Goal: Information Seeking & Learning: Learn about a topic

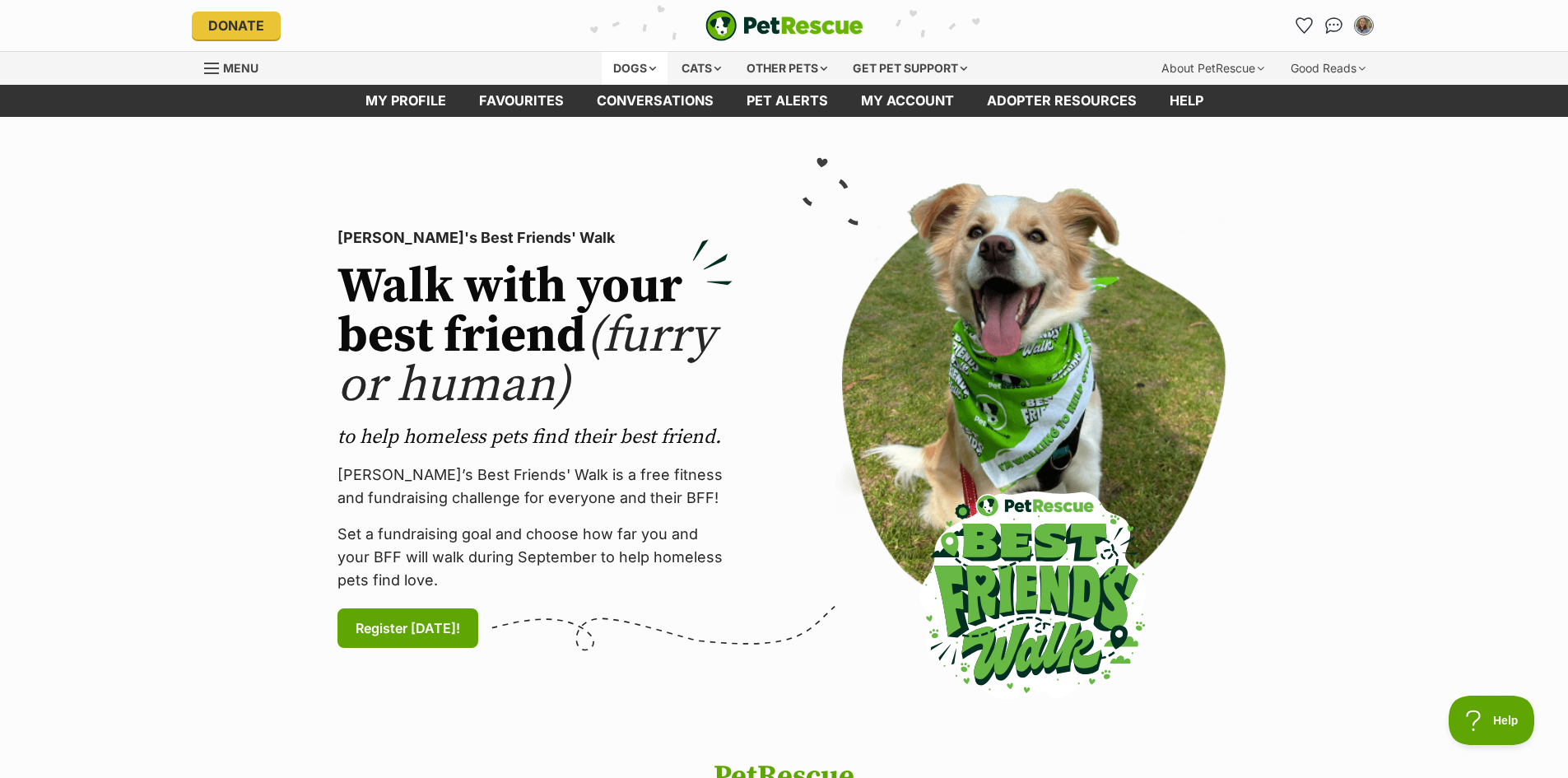
click at [628, 67] on div "Dogs" at bounding box center [634, 68] width 66 height 33
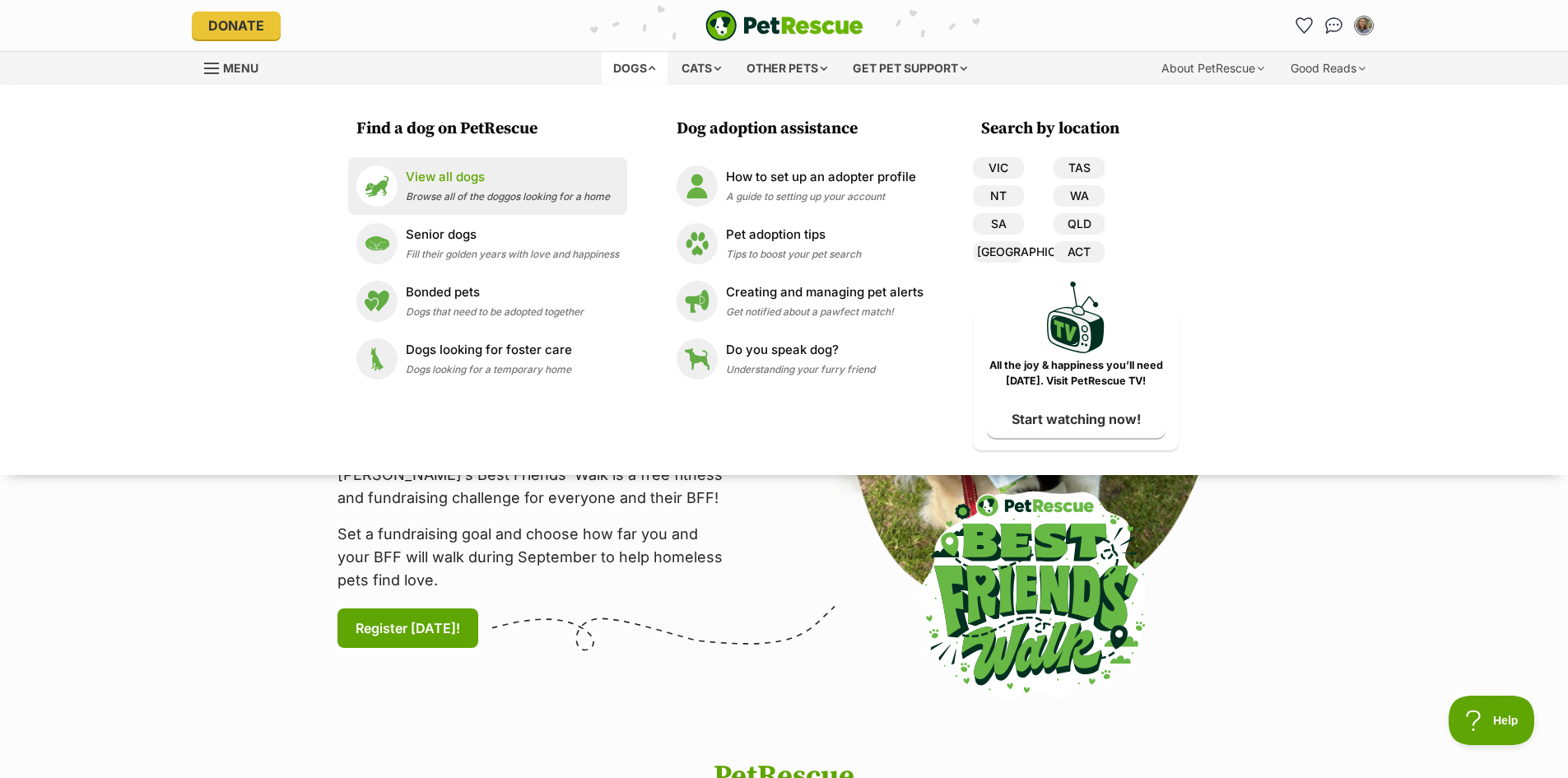
click at [475, 185] on p "View all dogs" at bounding box center [507, 177] width 204 height 19
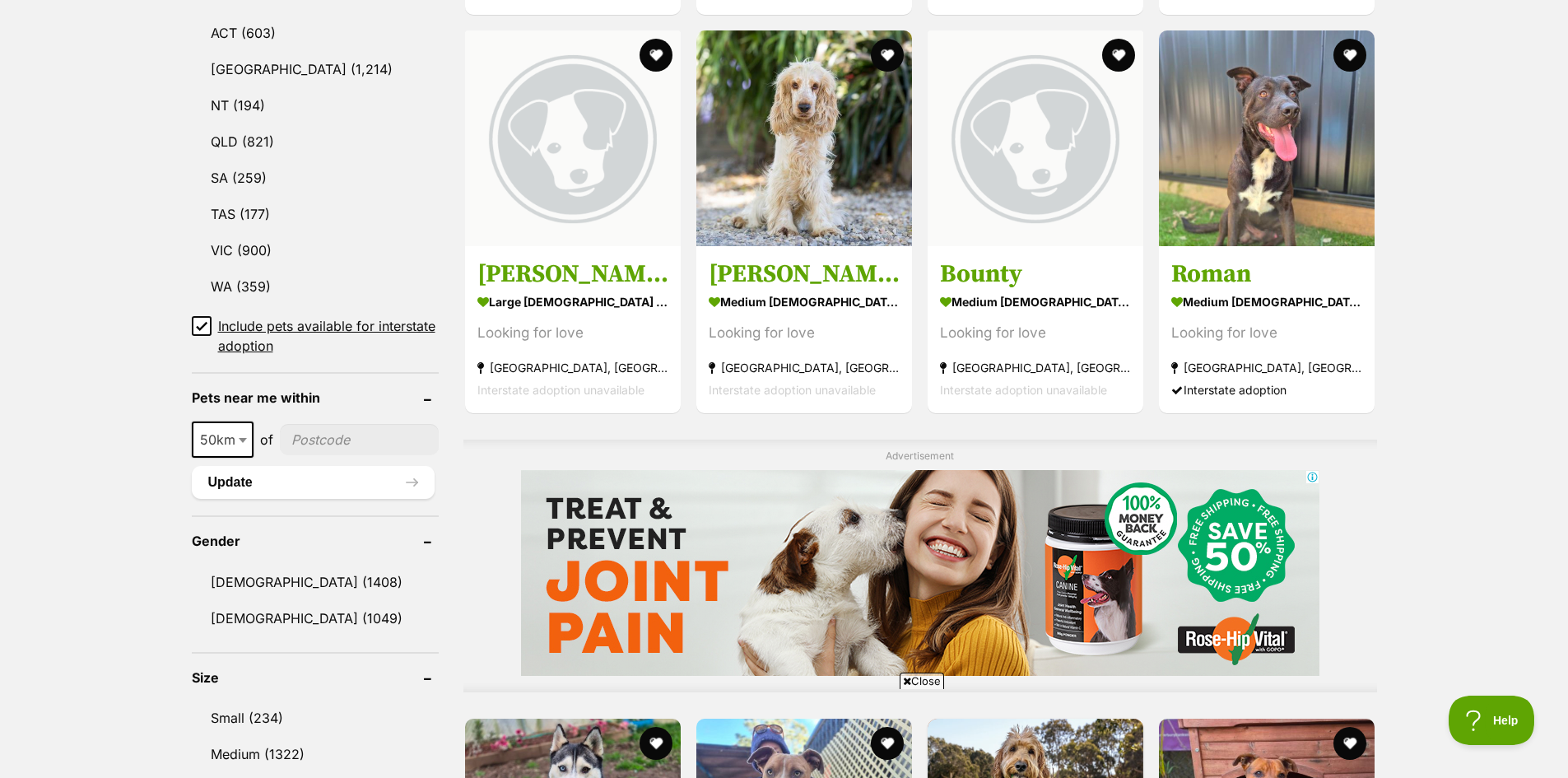
click at [229, 443] on span "50km" at bounding box center [222, 439] width 59 height 23
select select "100"
click at [314, 445] on input"] "postcode" at bounding box center [362, 439] width 153 height 32
click at [303, 435] on input"] "460" at bounding box center [362, 439] width 153 height 32
type input"] "4560"
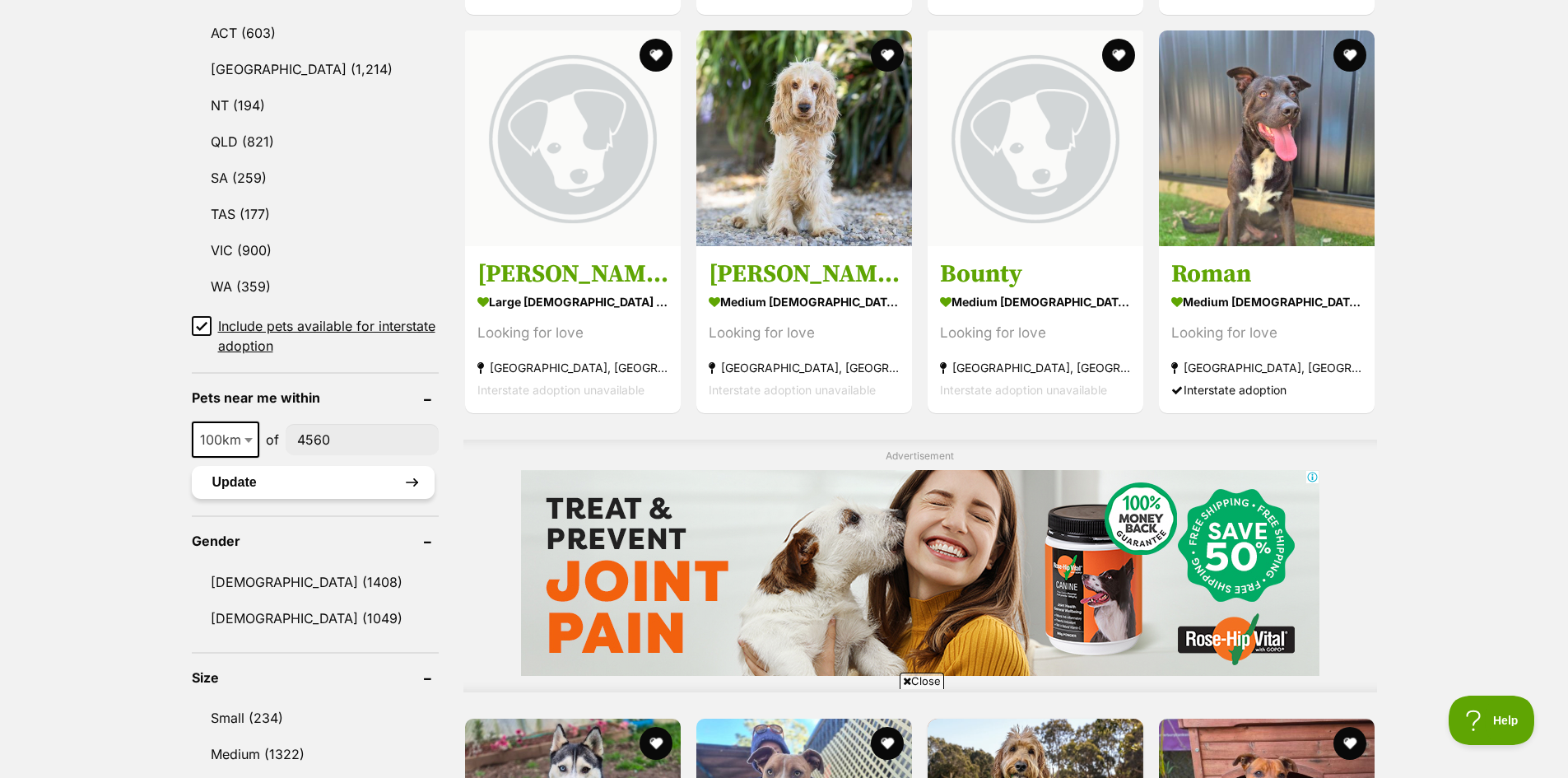
click at [328, 473] on button "Update" at bounding box center [313, 481] width 243 height 33
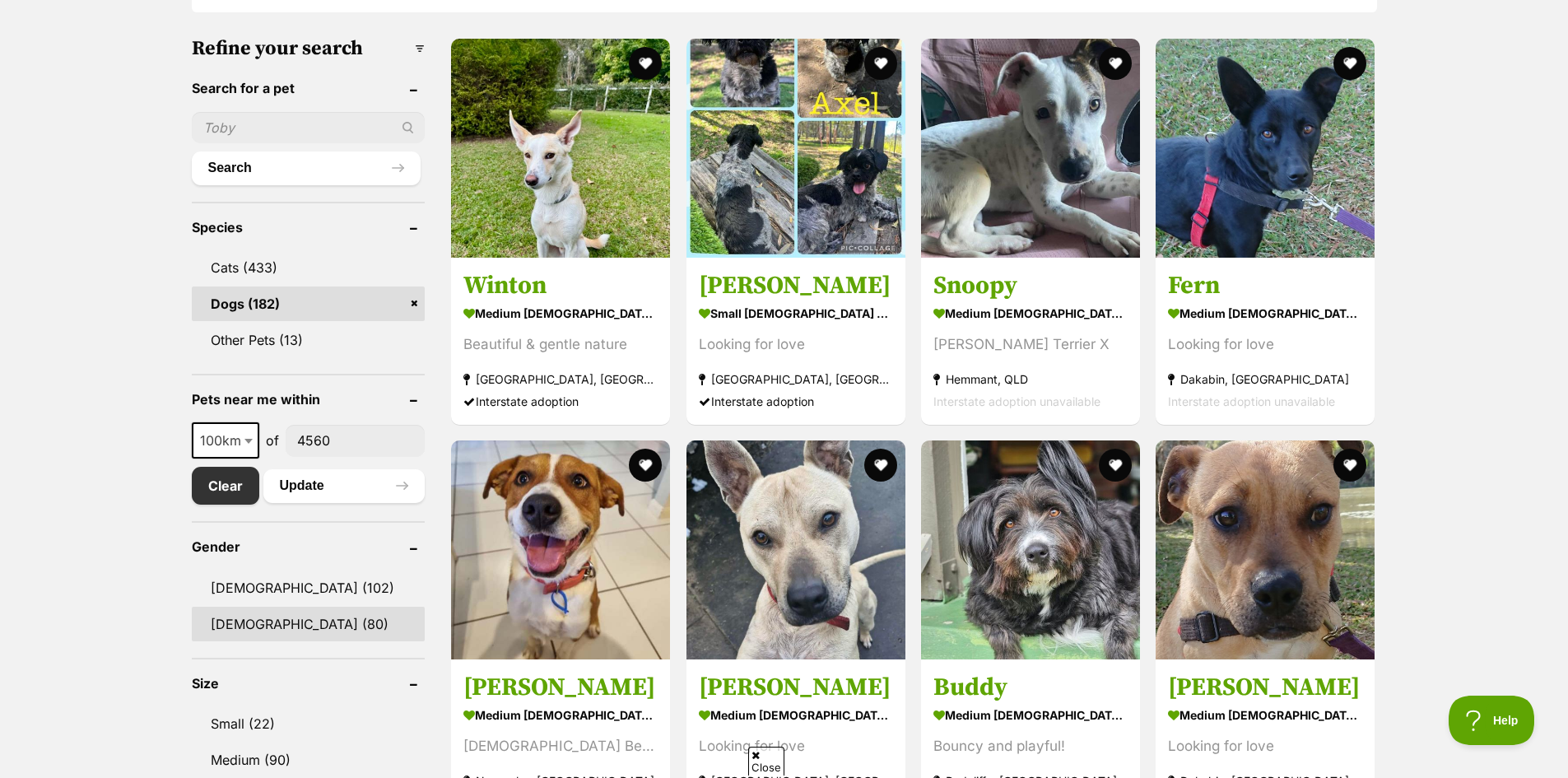
click at [260, 626] on link "[DEMOGRAPHIC_DATA] (80)" at bounding box center [309, 623] width 234 height 35
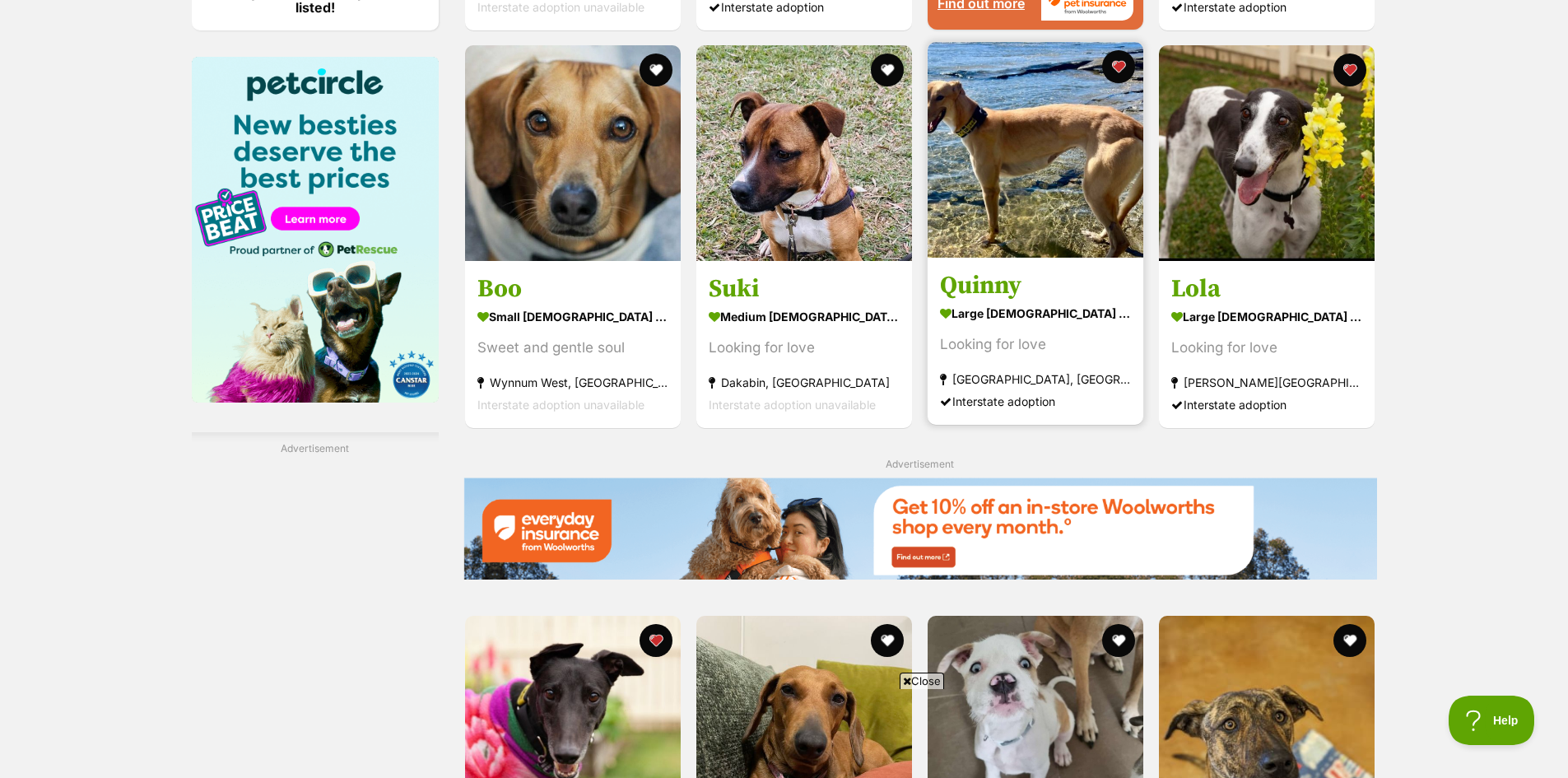
scroll to position [1893, 0]
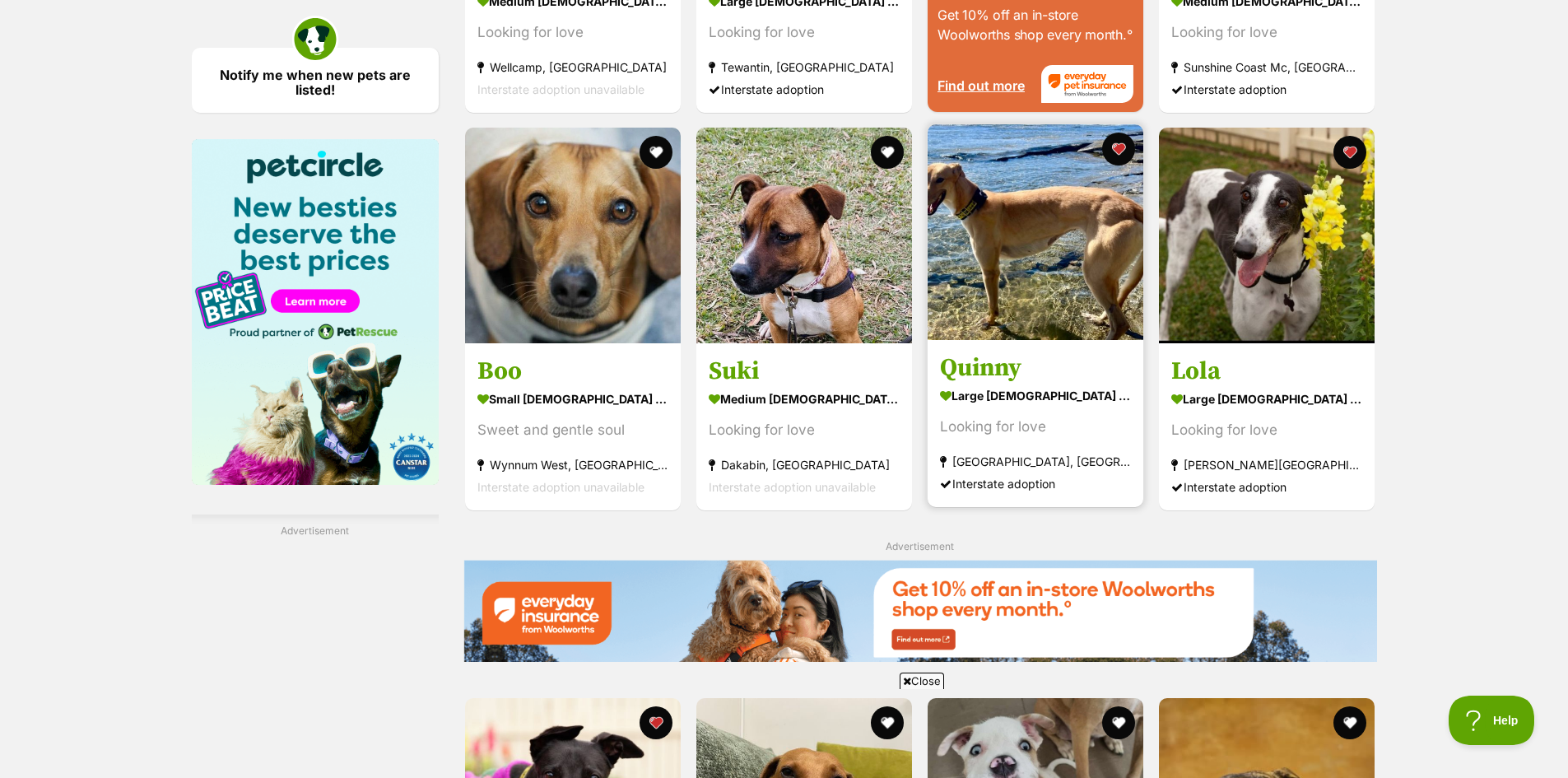
click at [1069, 290] on img at bounding box center [1034, 231] width 215 height 215
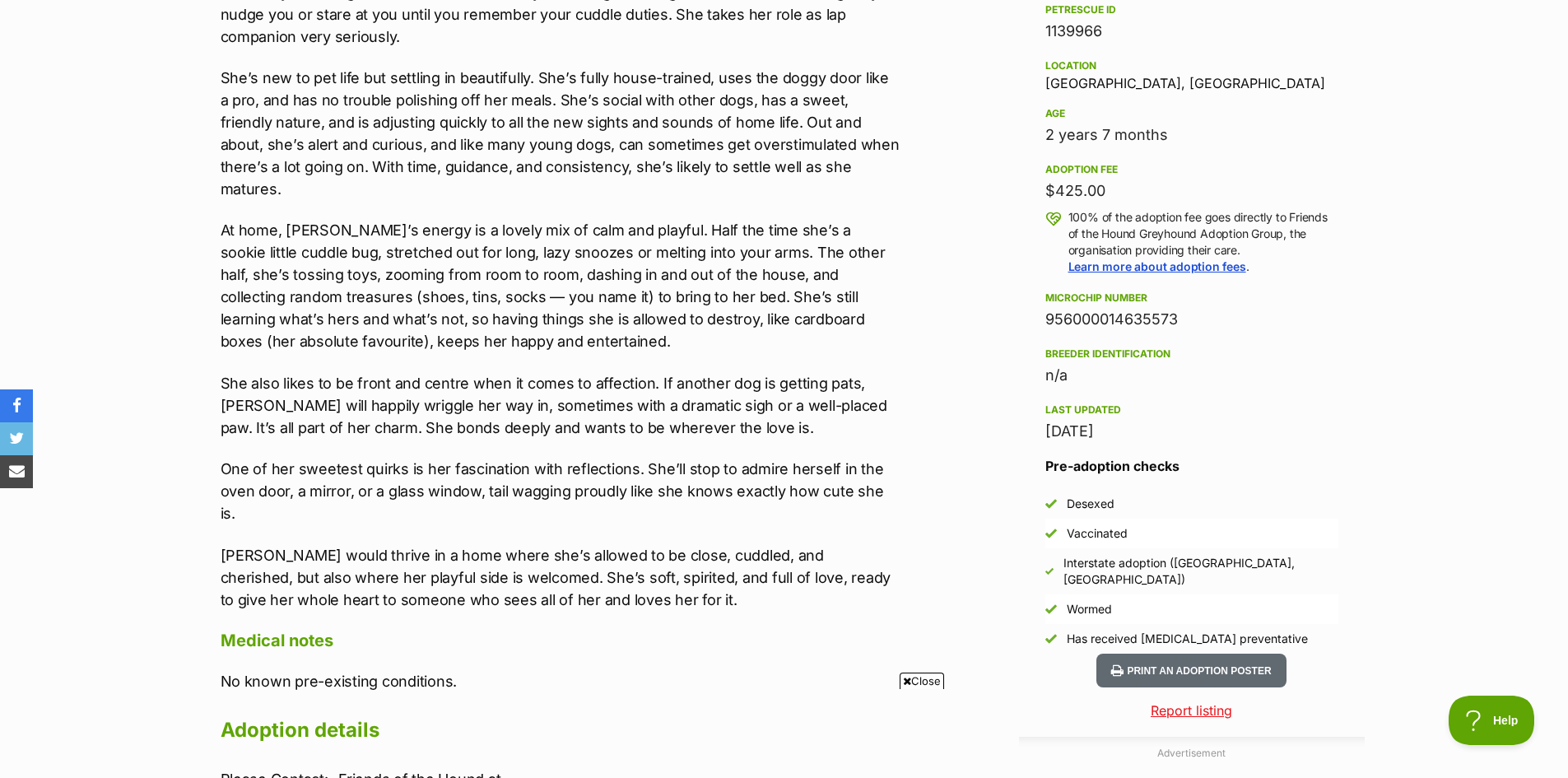
scroll to position [1317, 0]
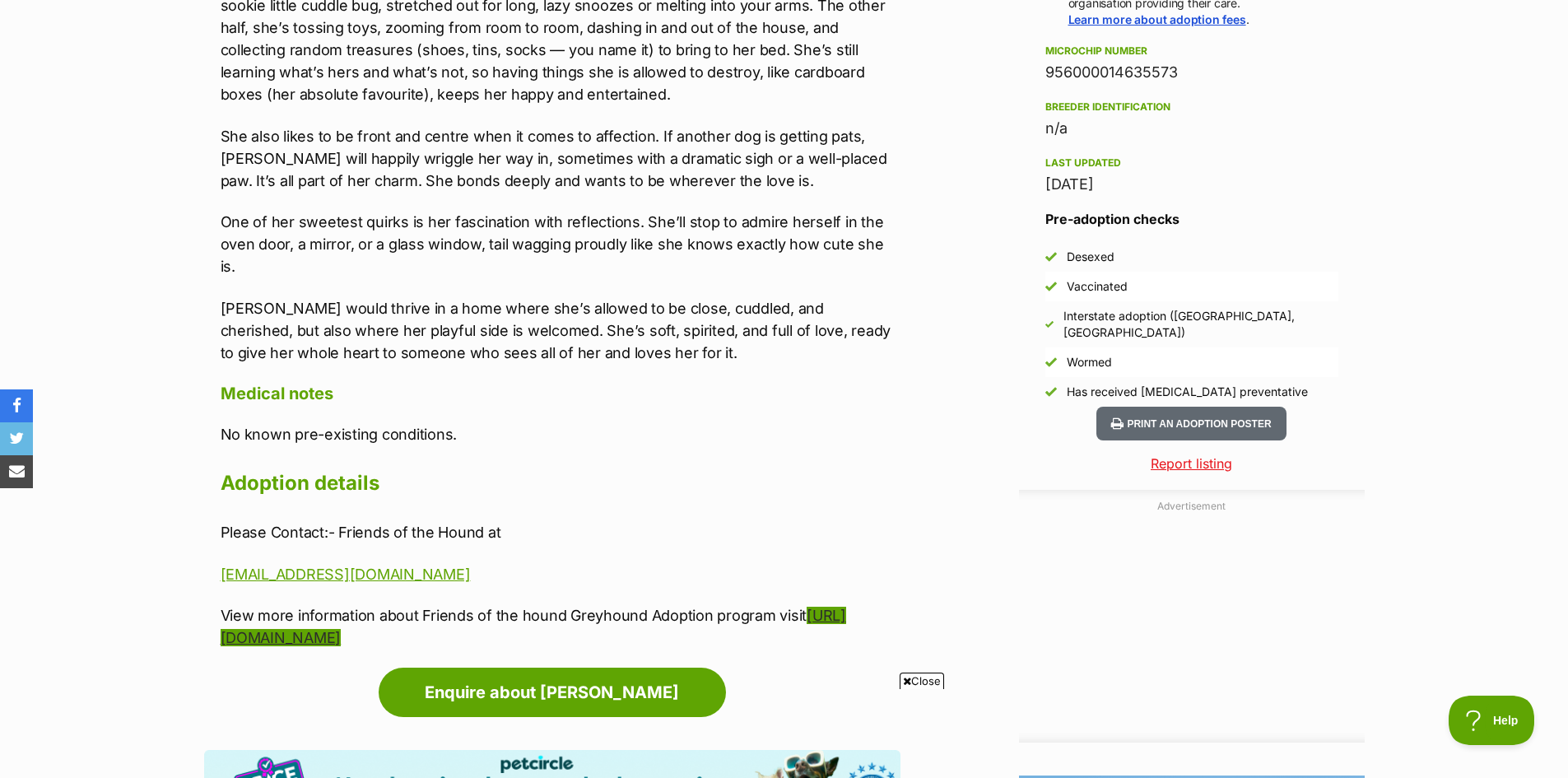
click at [409, 606] on link "[URL][DOMAIN_NAME]" at bounding box center [533, 626] width 626 height 39
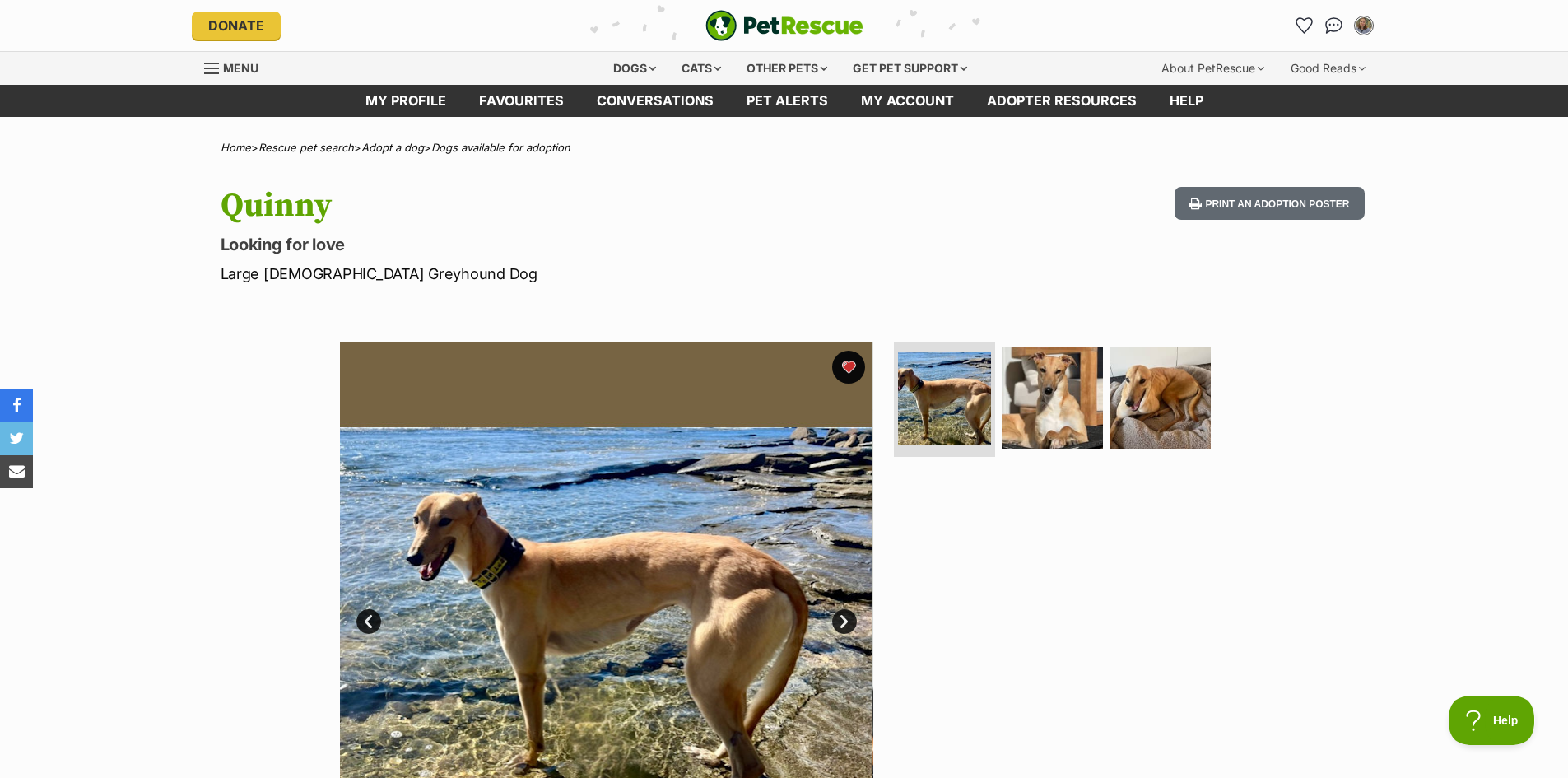
scroll to position [0, 0]
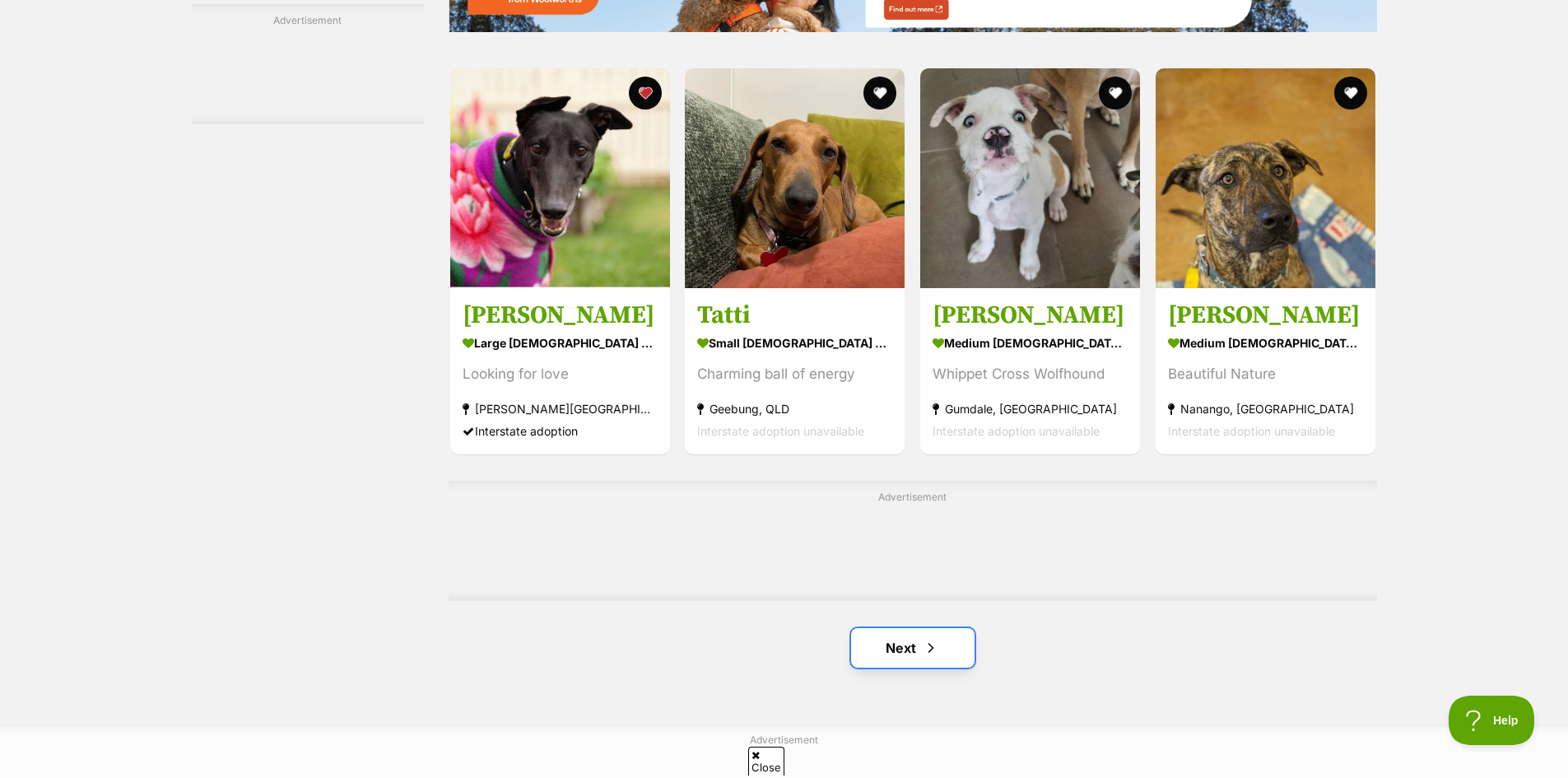
click at [891, 649] on link "Next" at bounding box center [912, 647] width 123 height 39
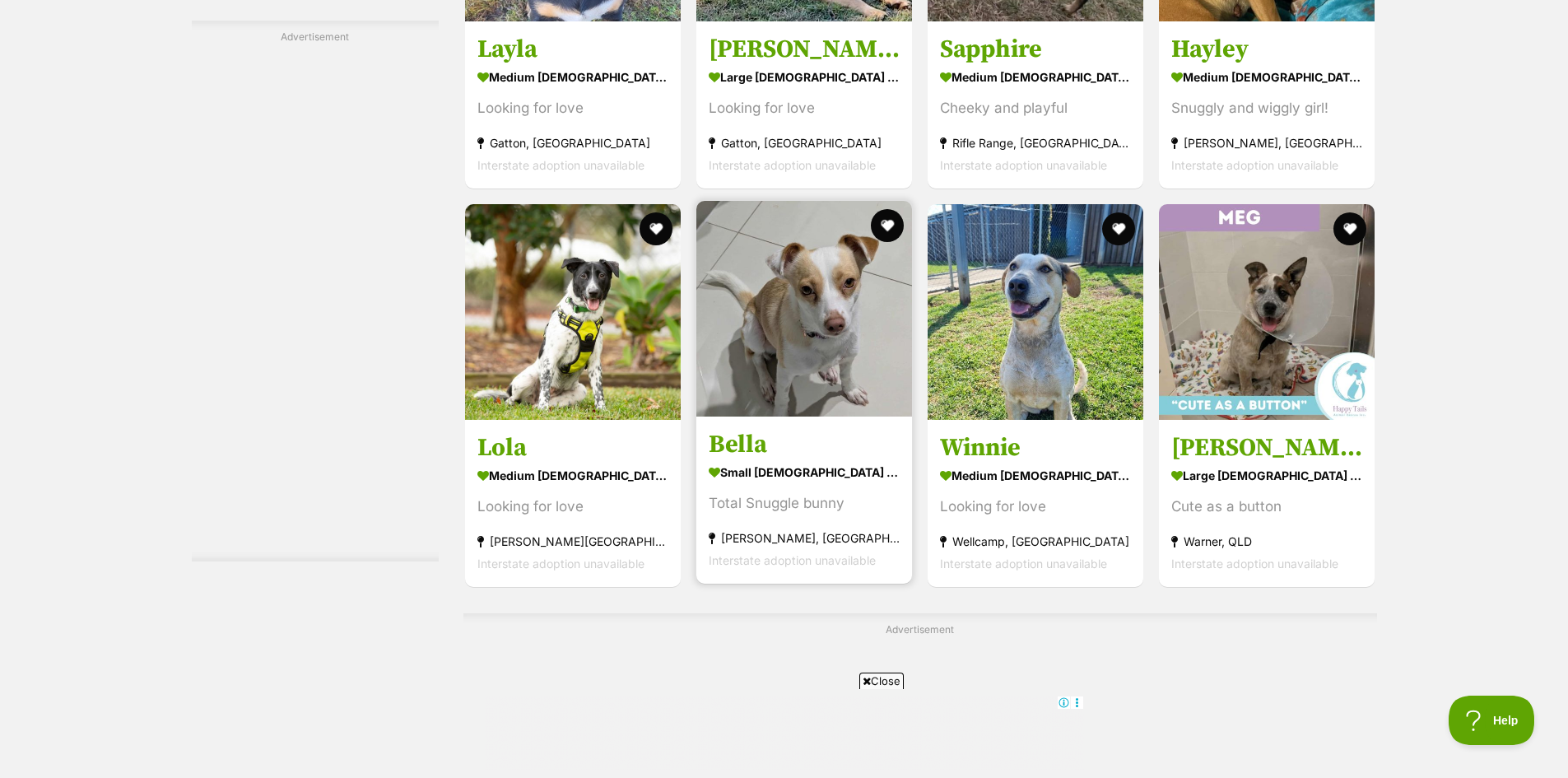
scroll to position [2881, 0]
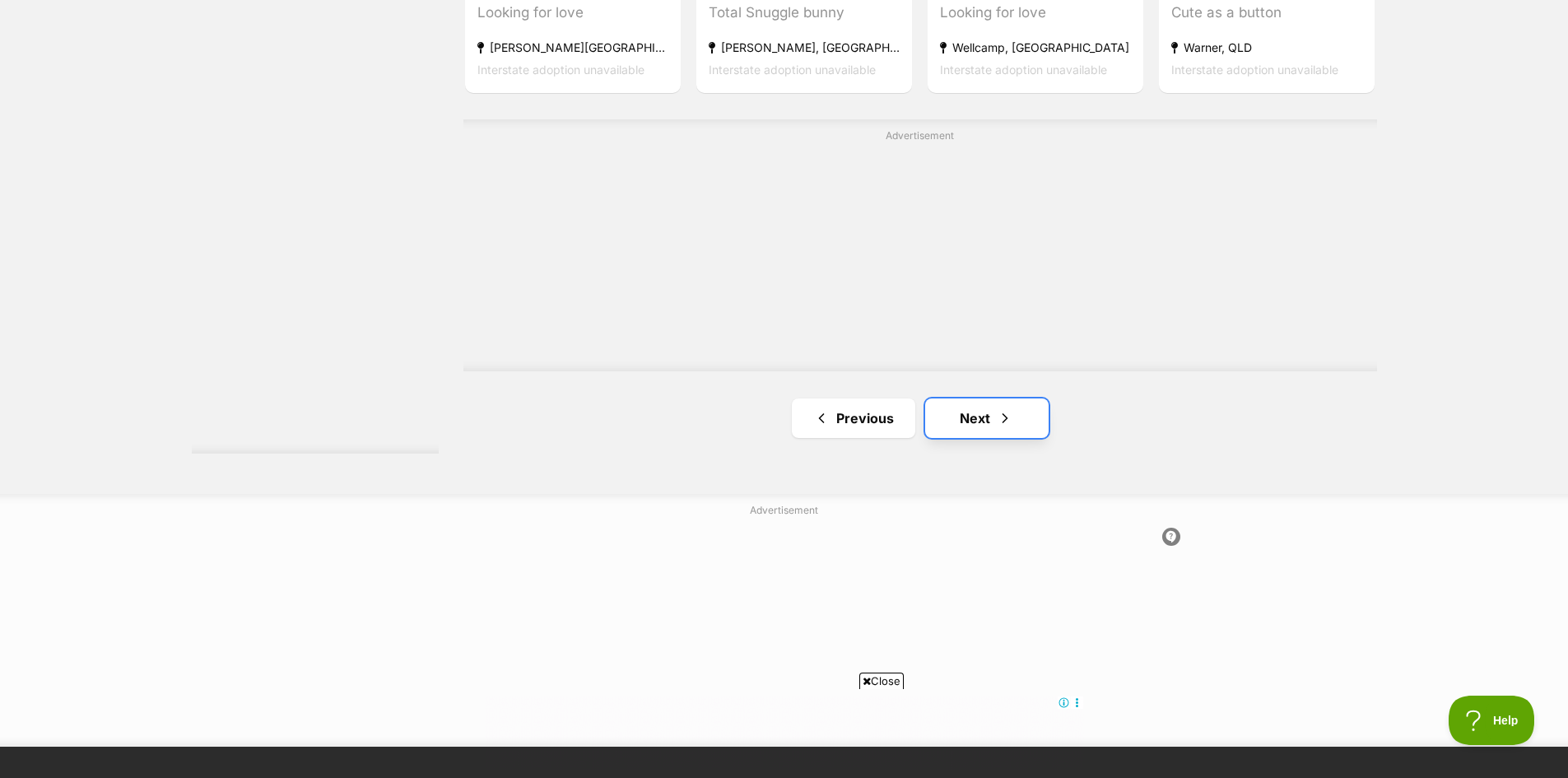
click at [996, 409] on span "Next page" at bounding box center [1005, 418] width 17 height 20
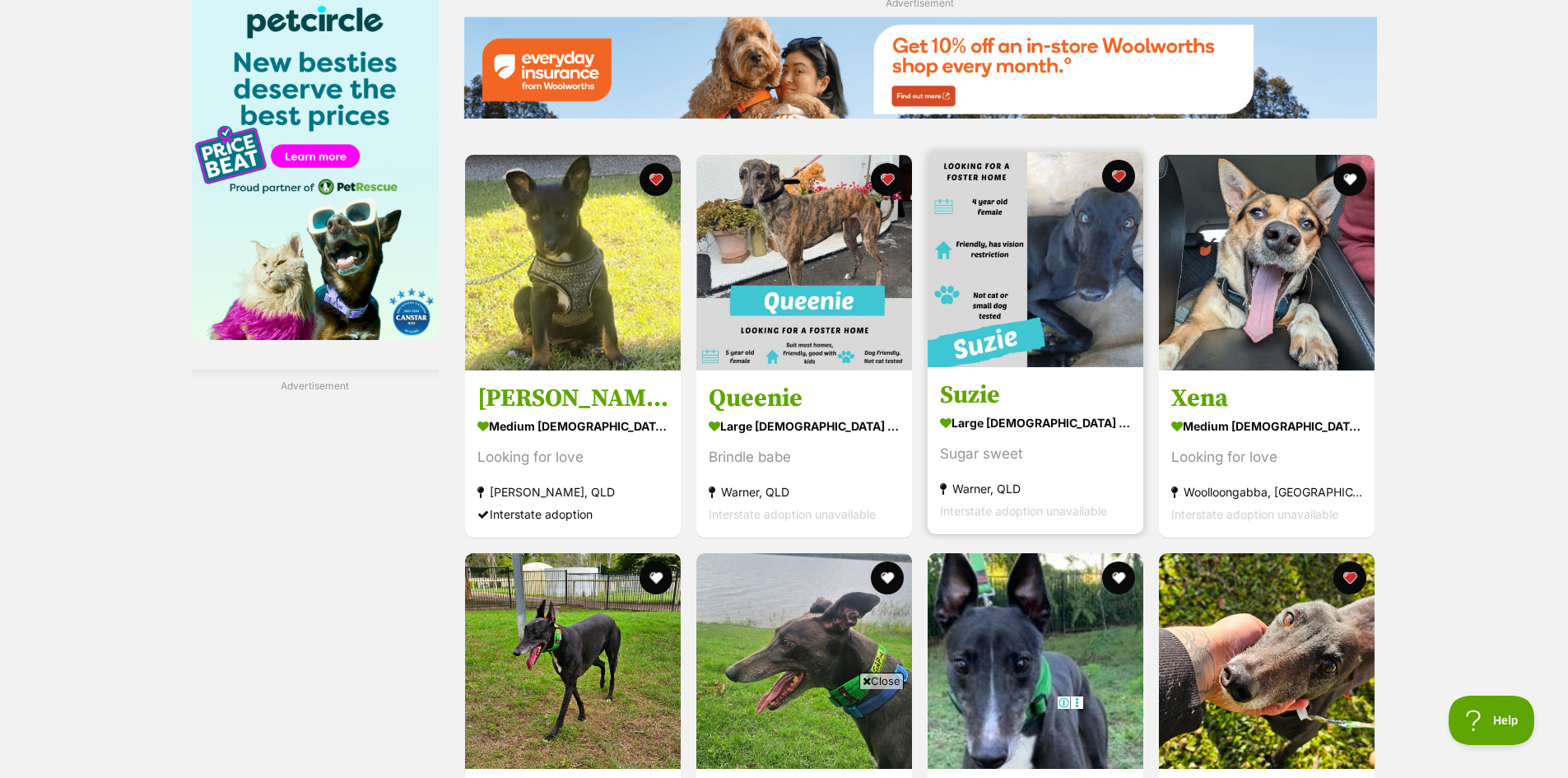
scroll to position [1955, 0]
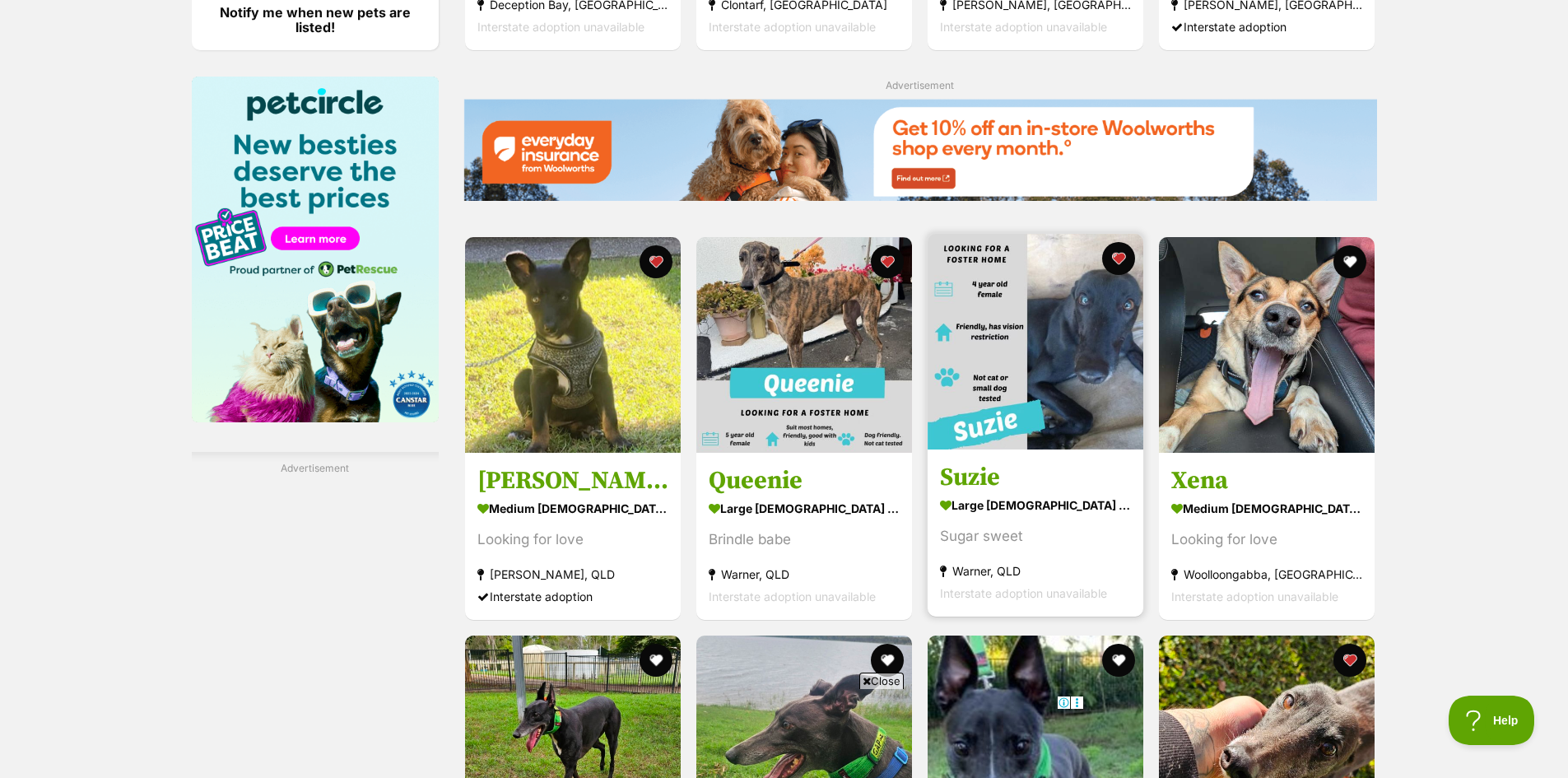
click at [969, 494] on strong "large female Dog" at bounding box center [1035, 505] width 191 height 24
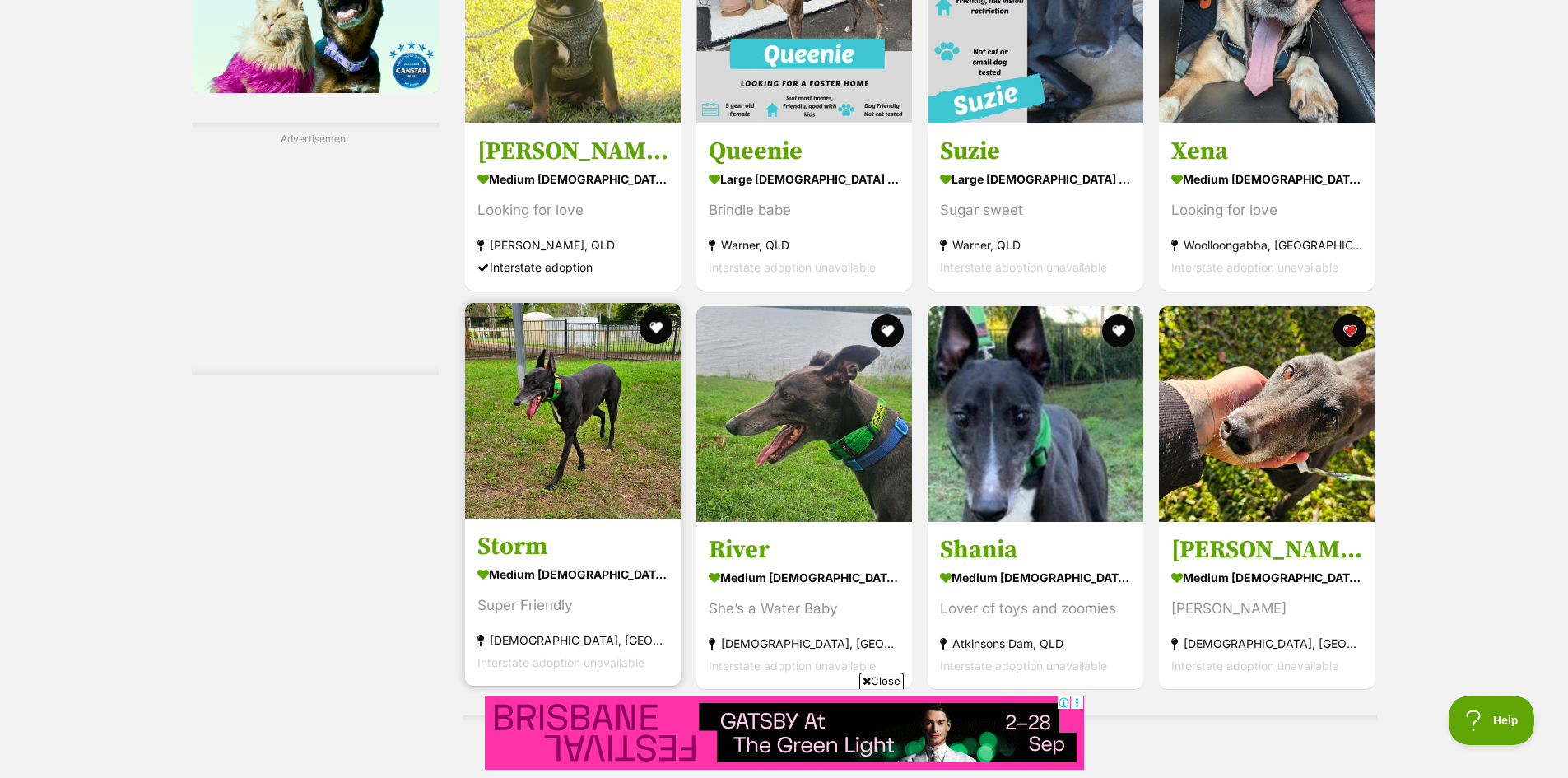
scroll to position [2532, 0]
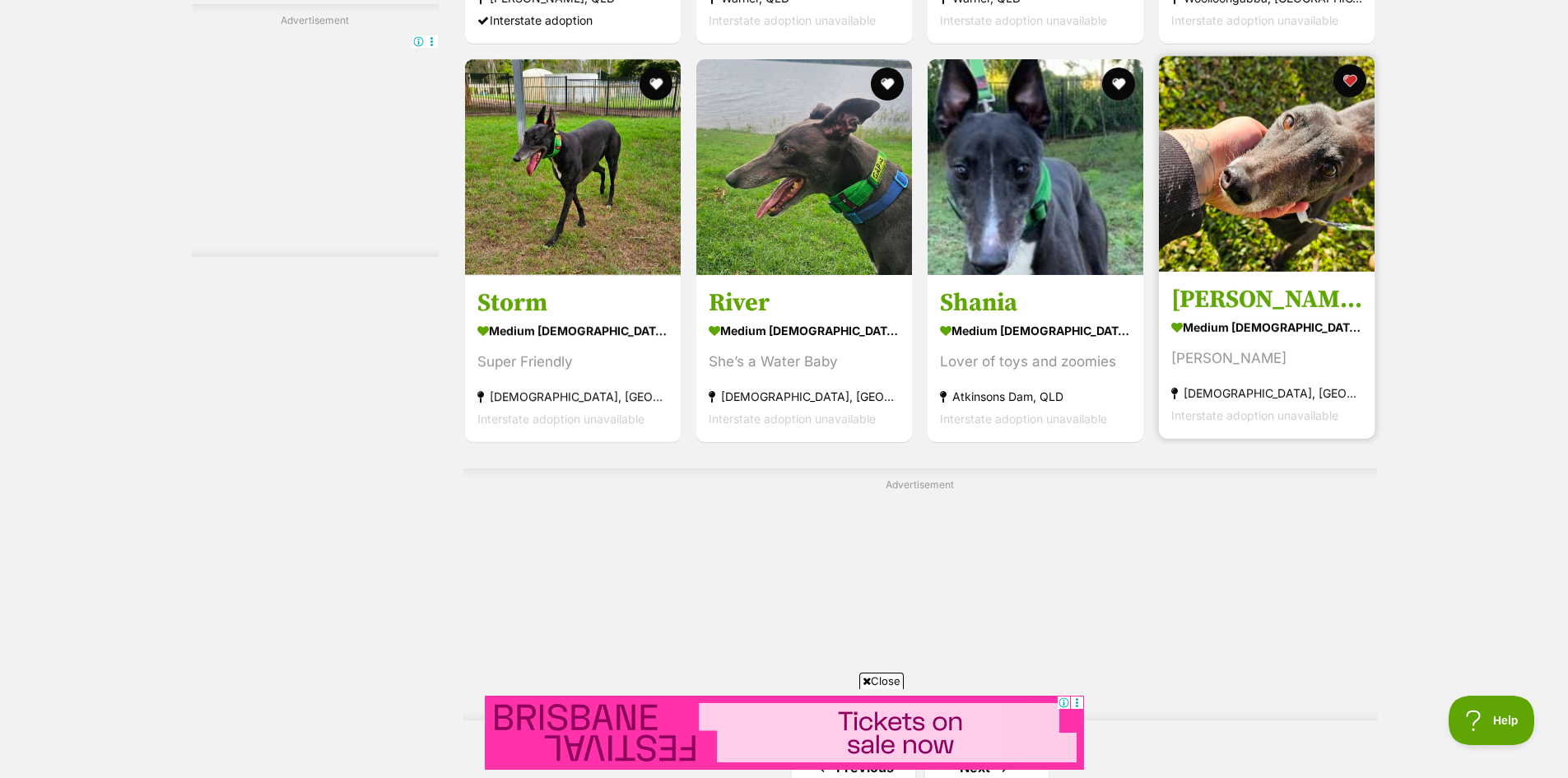
click at [1251, 340] on section "medium female Dog Little Lottie Churchable, QLD Interstate adoption unavailable" at bounding box center [1266, 370] width 191 height 111
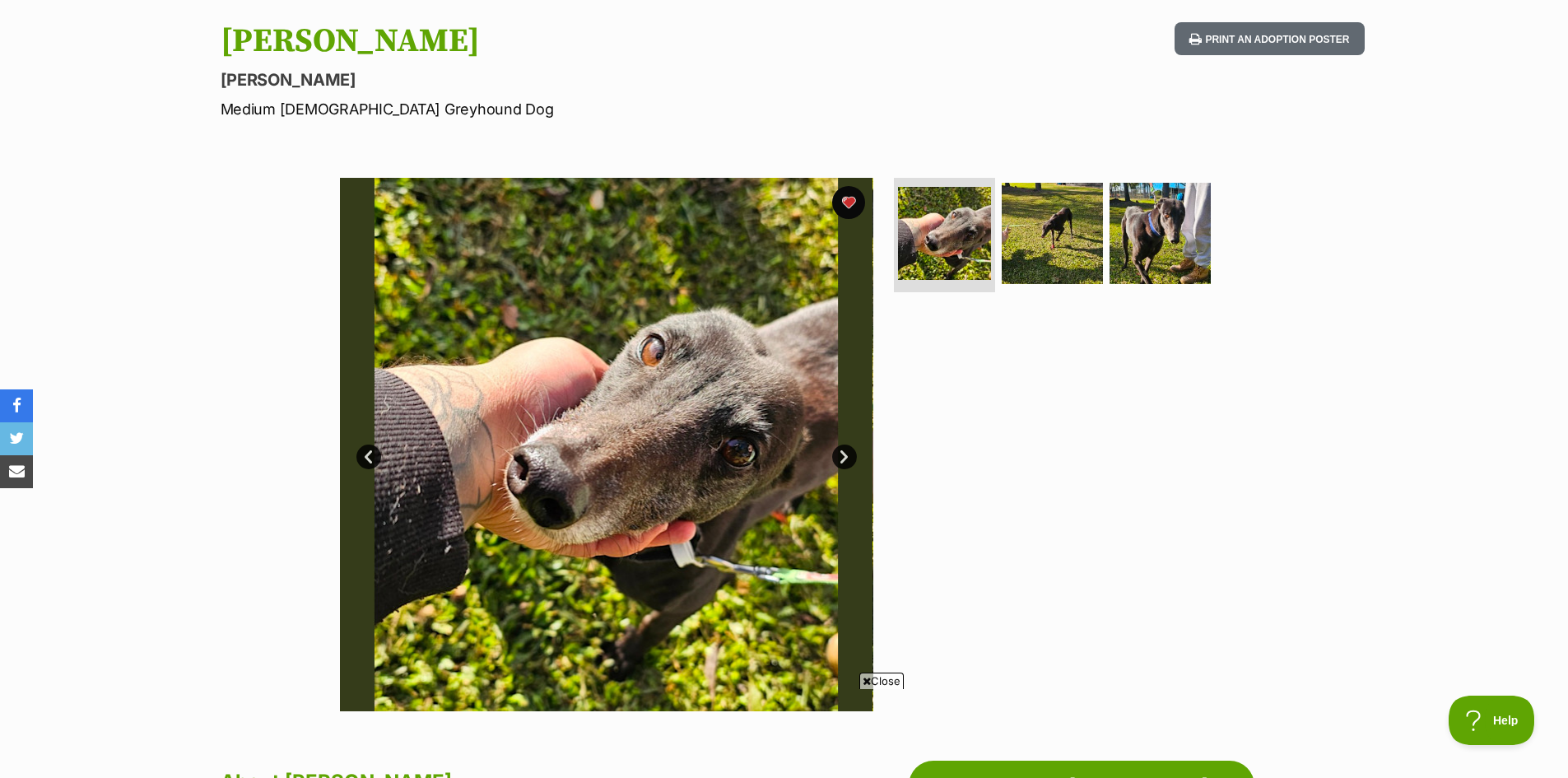
drag, startPoint x: 1059, startPoint y: 259, endPoint x: 1103, endPoint y: 257, distance: 44.0
click at [1062, 258] on img at bounding box center [1052, 233] width 102 height 102
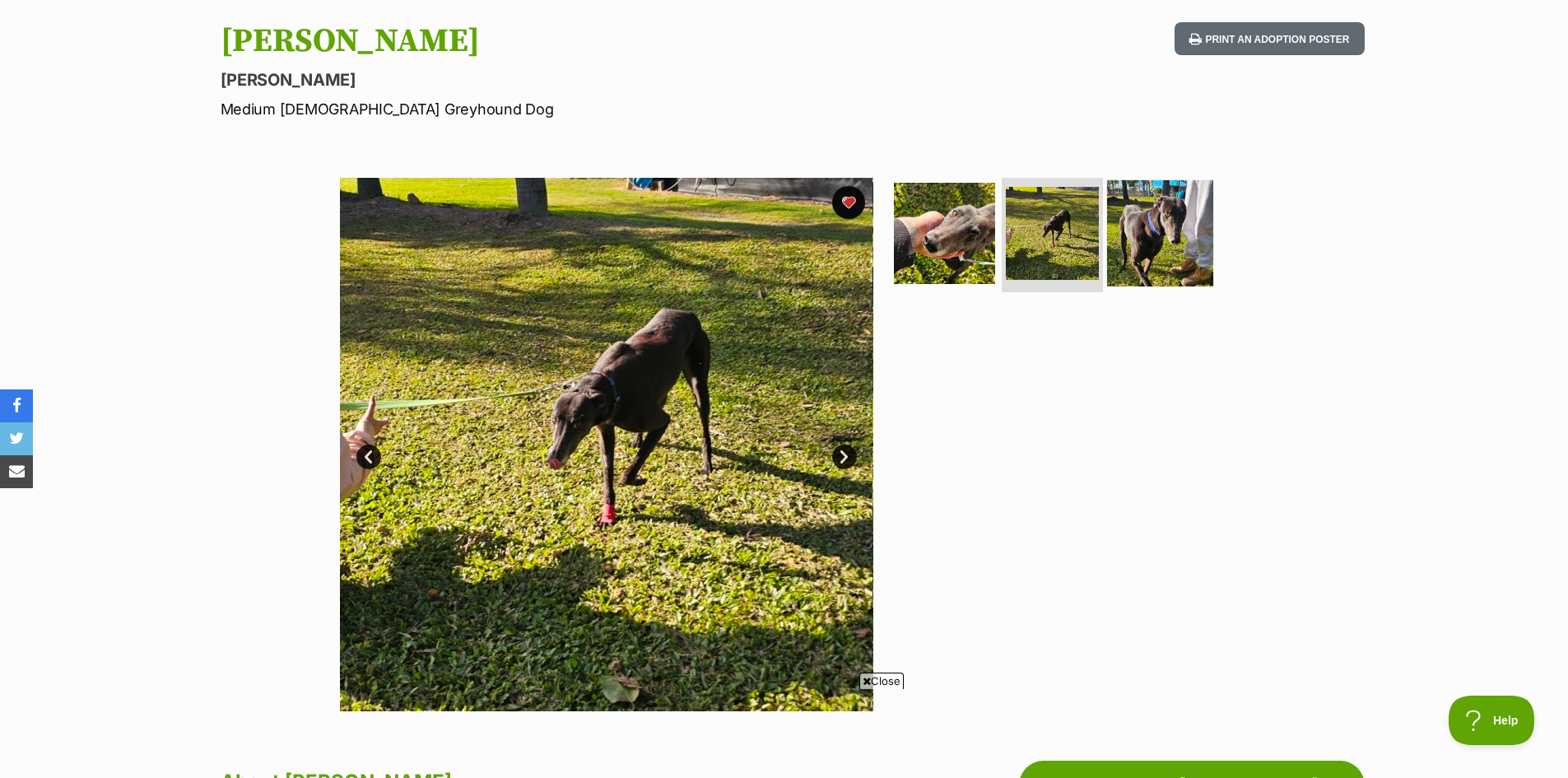
click at [1170, 237] on img at bounding box center [1160, 232] width 106 height 106
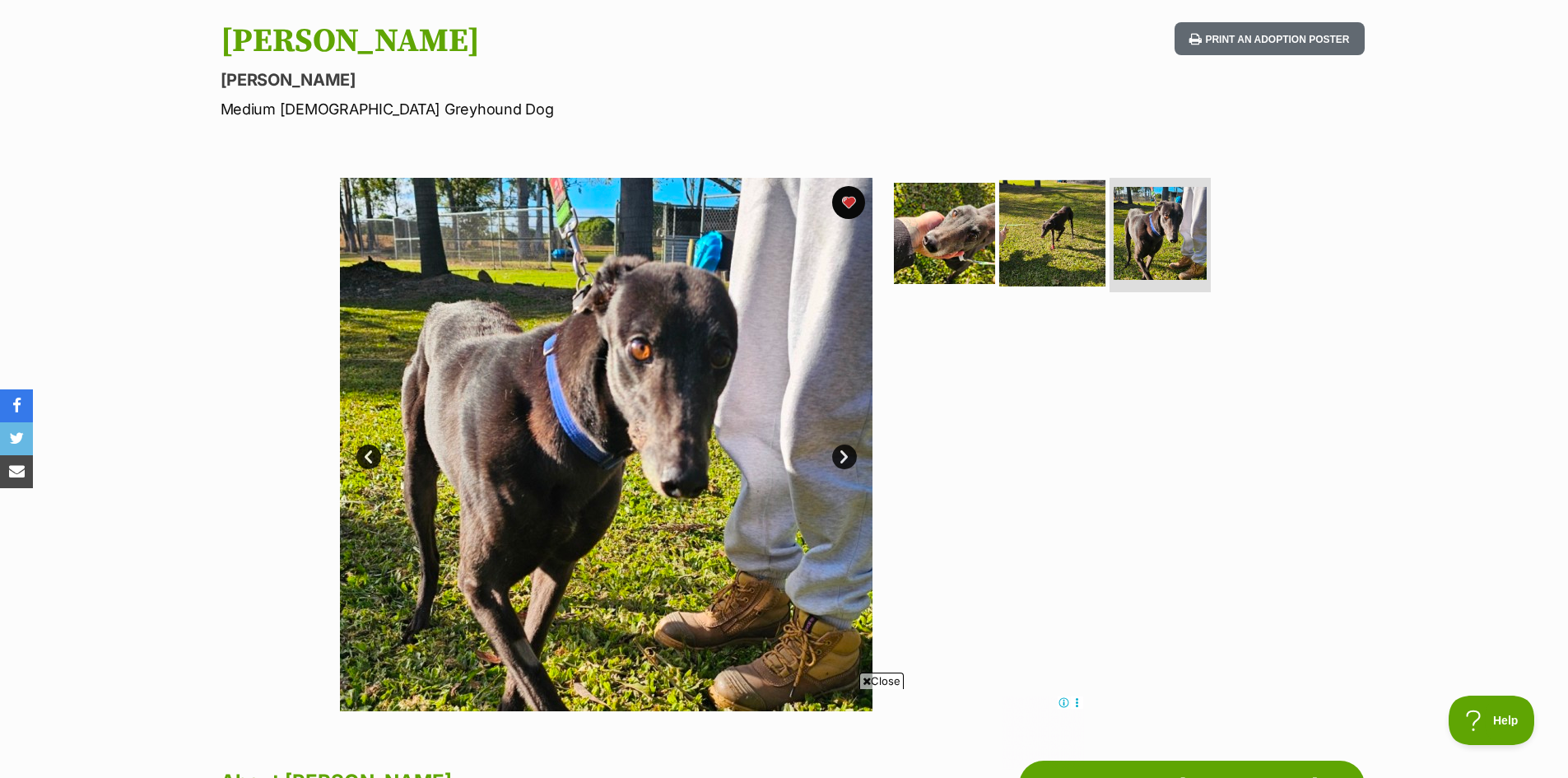
click at [1034, 253] on img at bounding box center [1052, 232] width 106 height 106
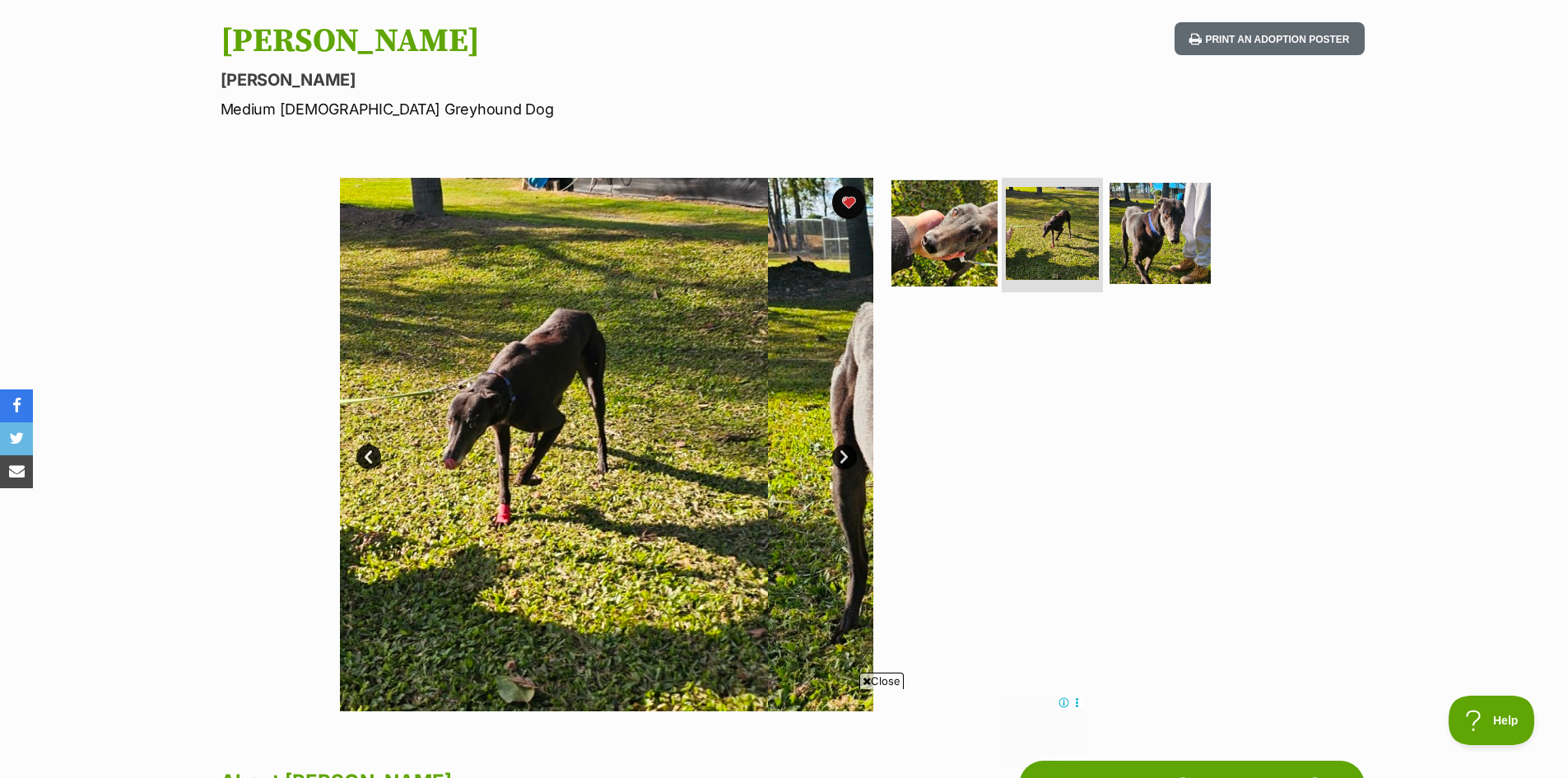
drag, startPoint x: 920, startPoint y: 243, endPoint x: 940, endPoint y: 248, distance: 20.6
click at [922, 243] on img at bounding box center [944, 232] width 106 height 106
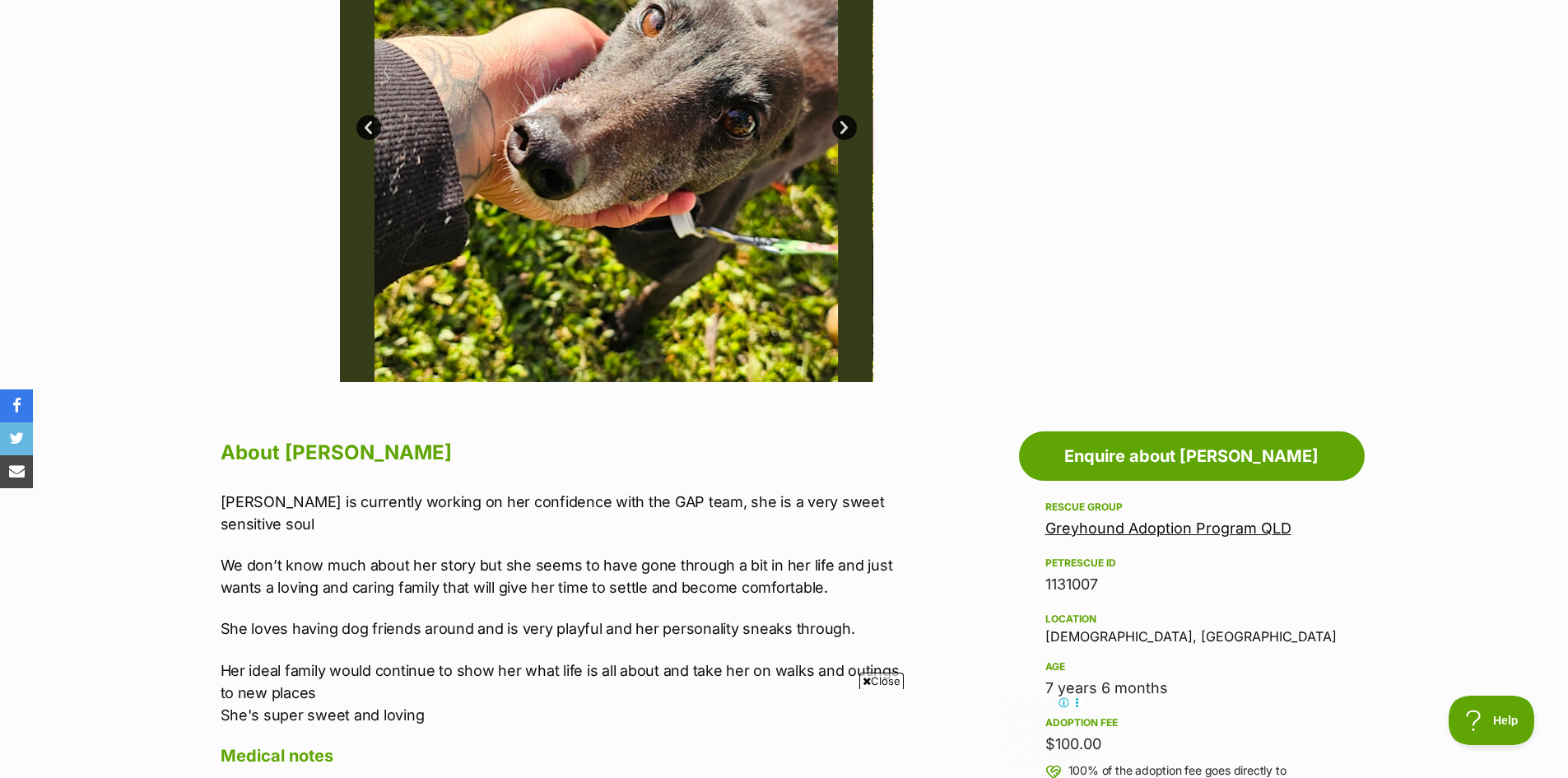
scroll to position [164, 0]
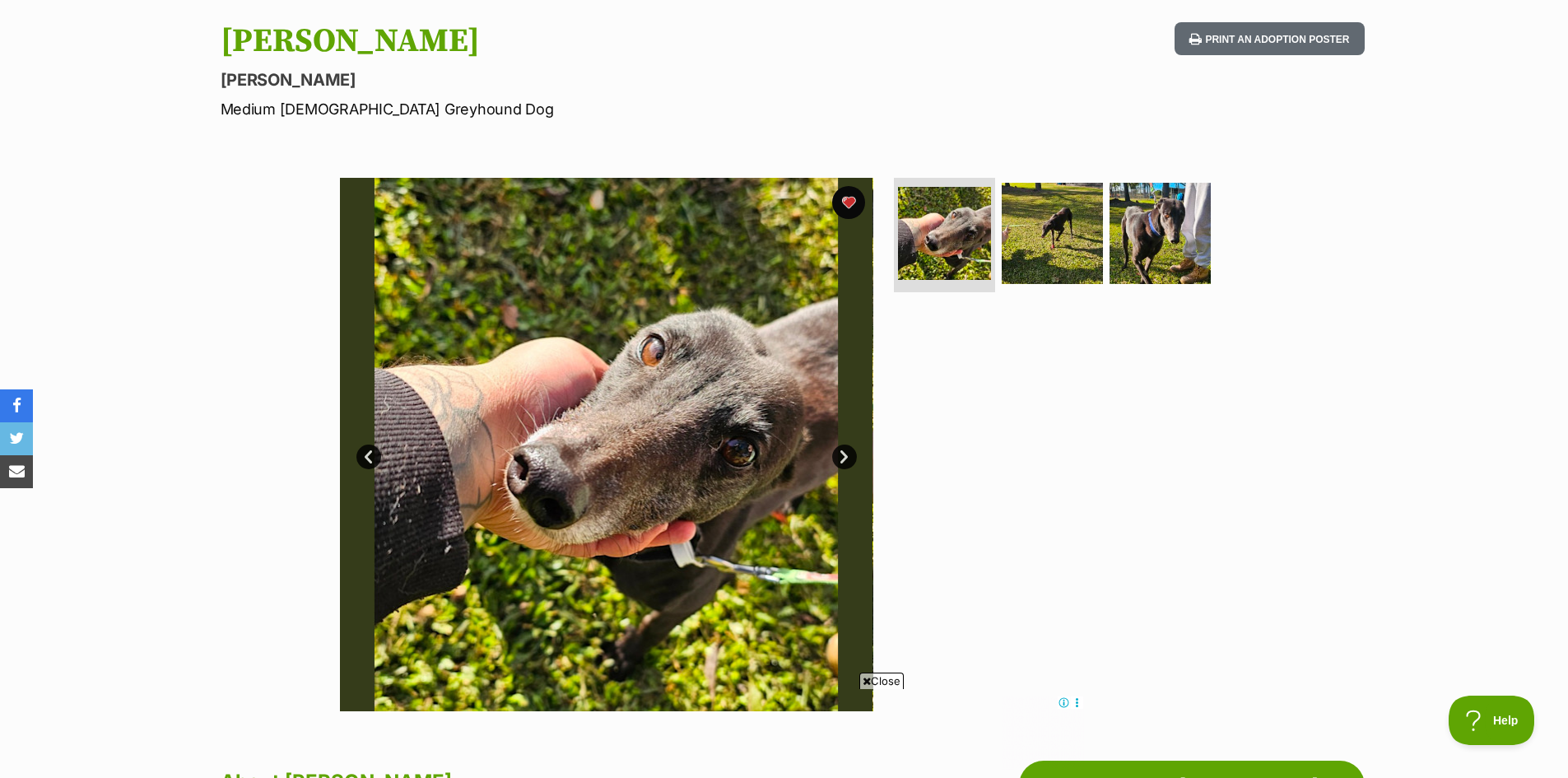
click at [847, 455] on link "Next" at bounding box center [844, 456] width 24 height 24
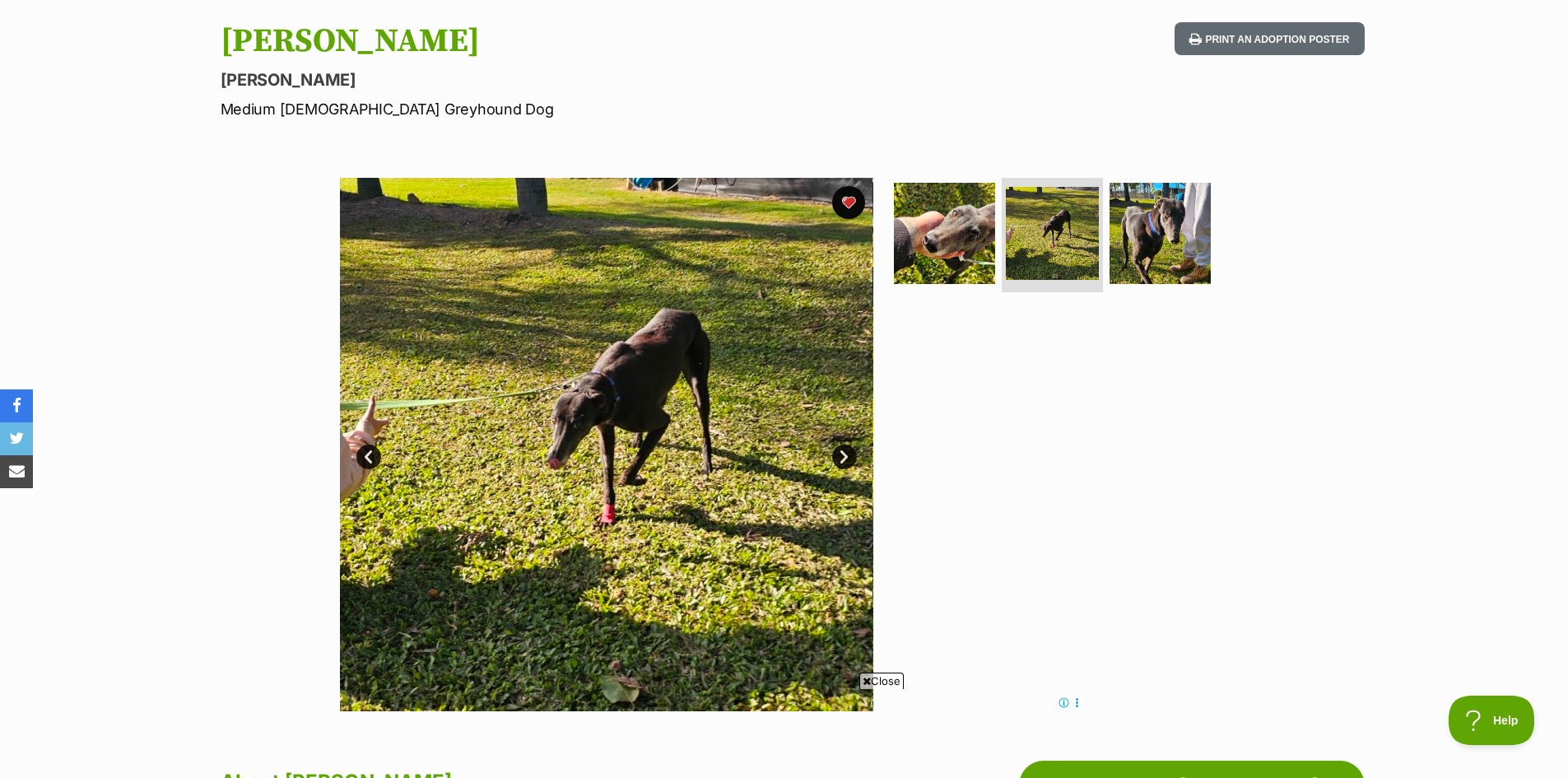
click at [845, 463] on link "Next" at bounding box center [844, 456] width 24 height 24
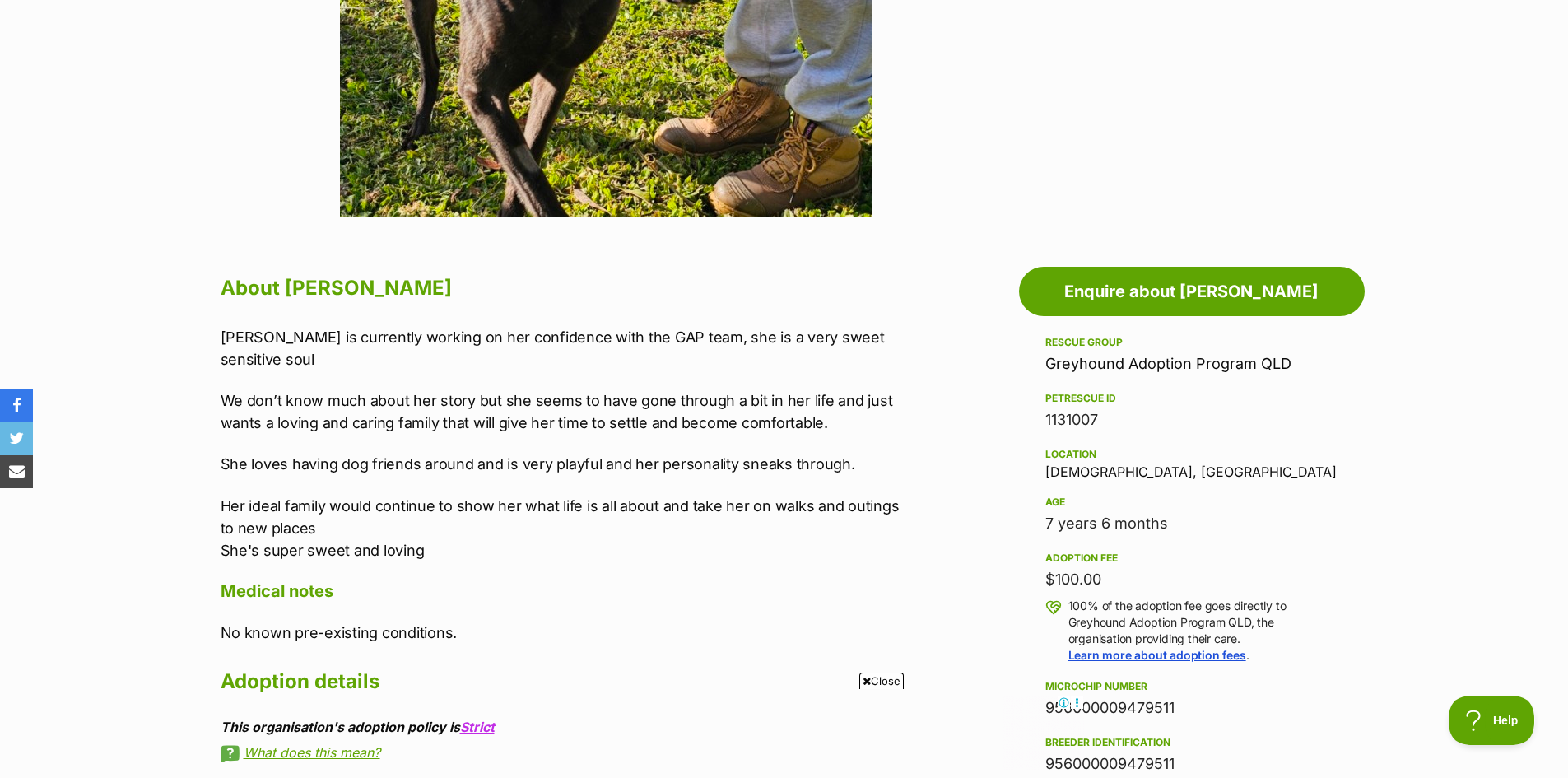
scroll to position [823, 0]
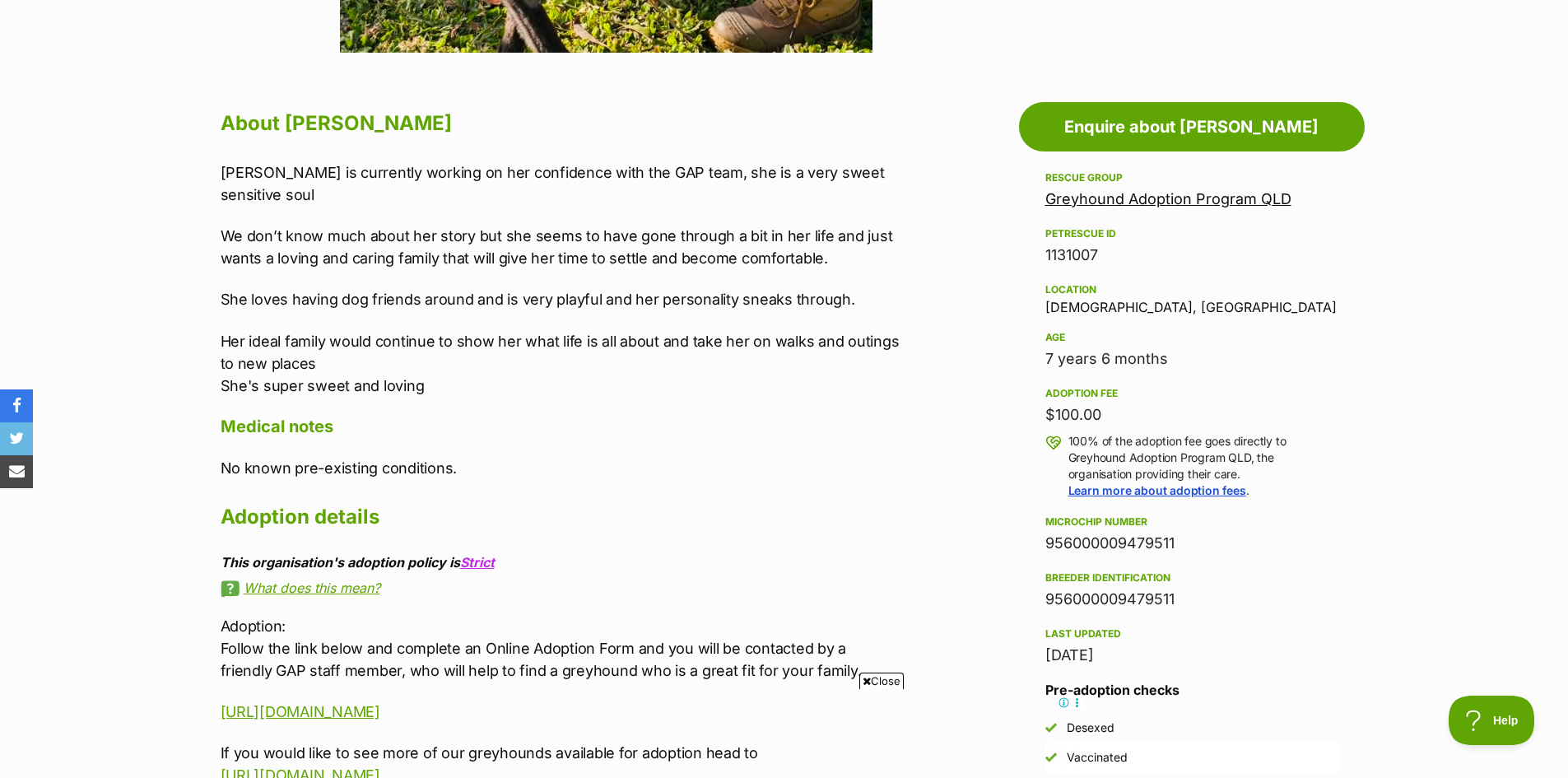
click at [1185, 194] on link "Greyhound Adoption Program QLD" at bounding box center [1168, 199] width 246 height 18
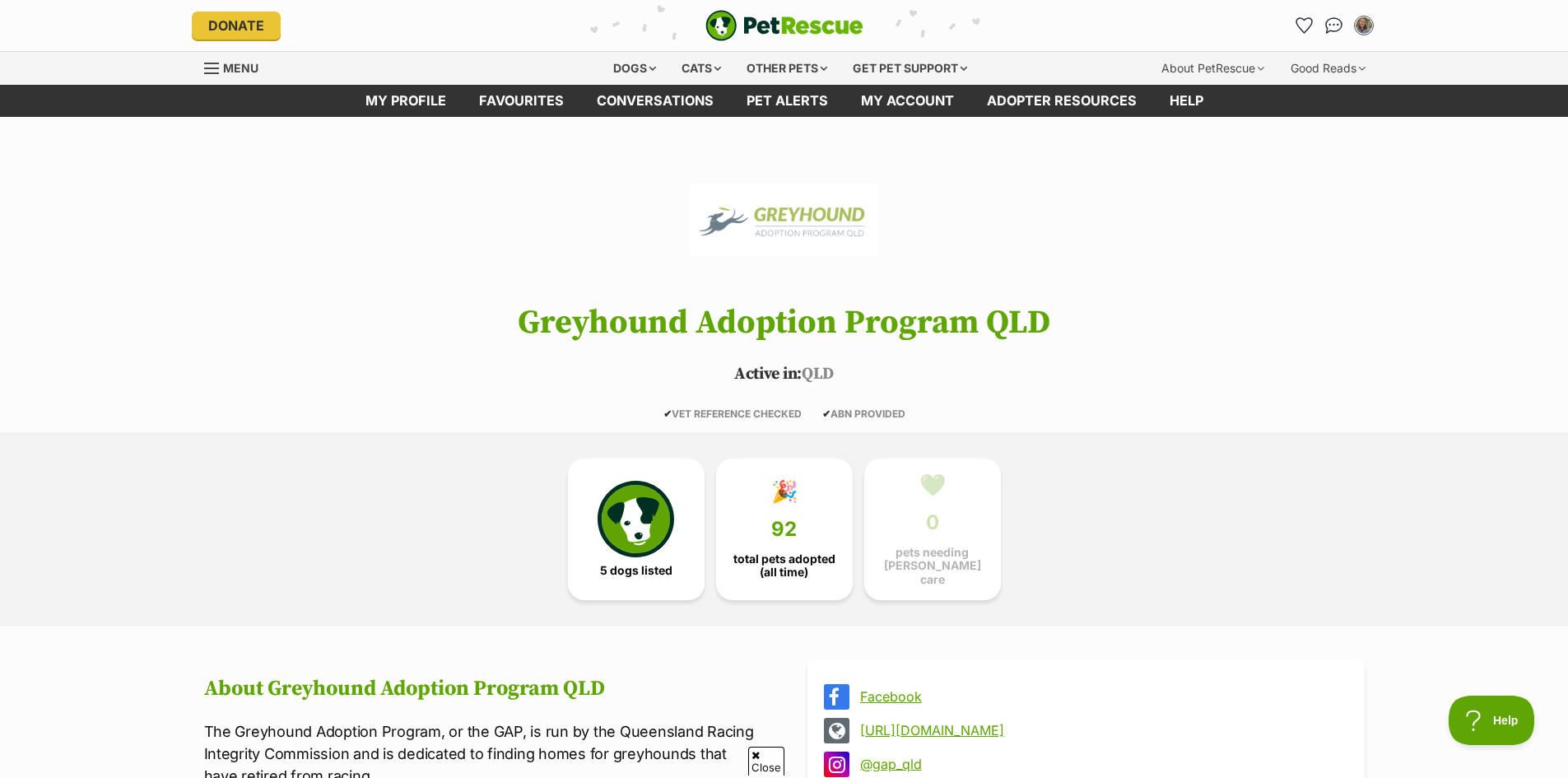
scroll to position [411, 0]
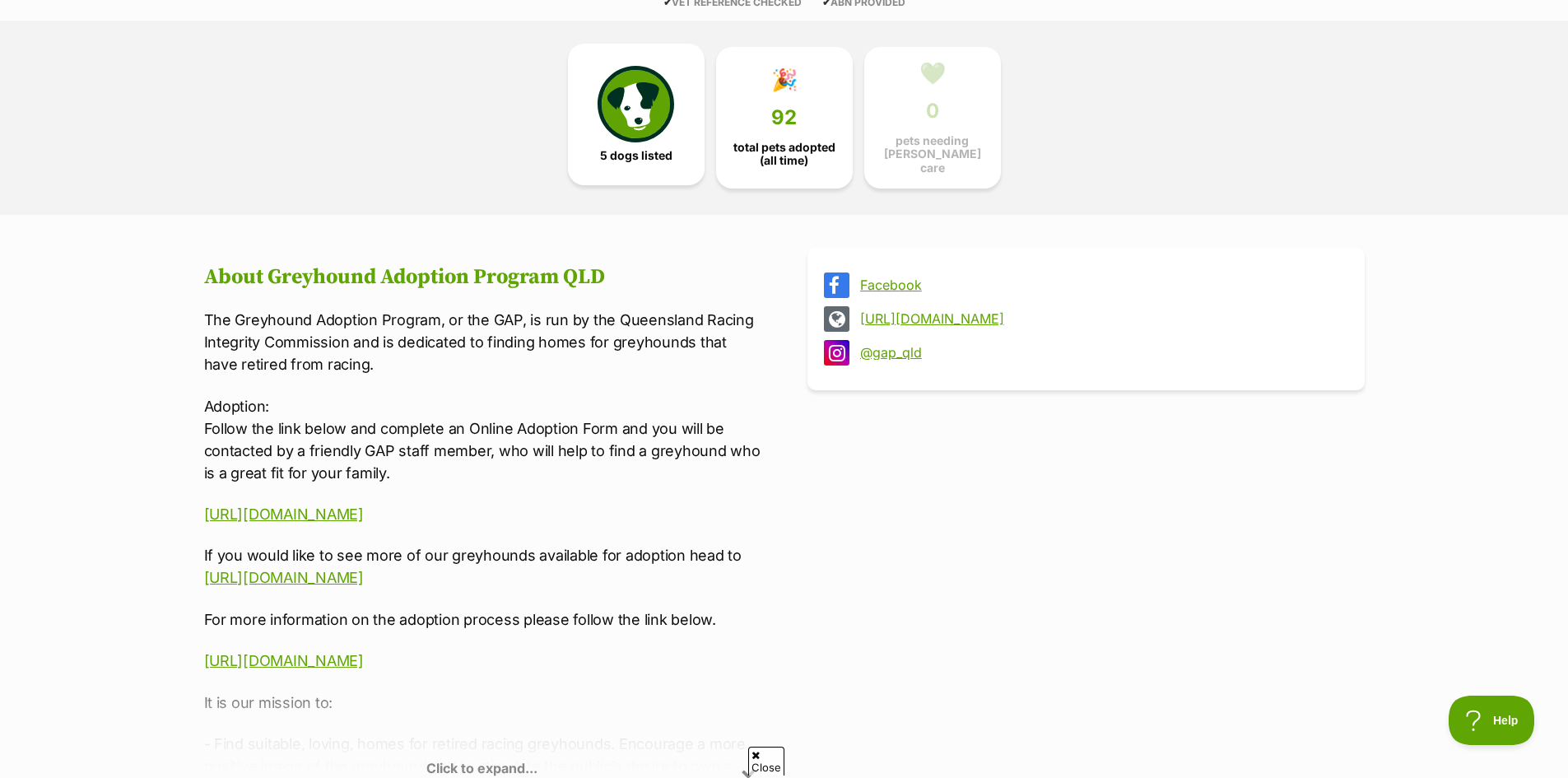
click at [611, 69] on img at bounding box center [635, 104] width 76 height 76
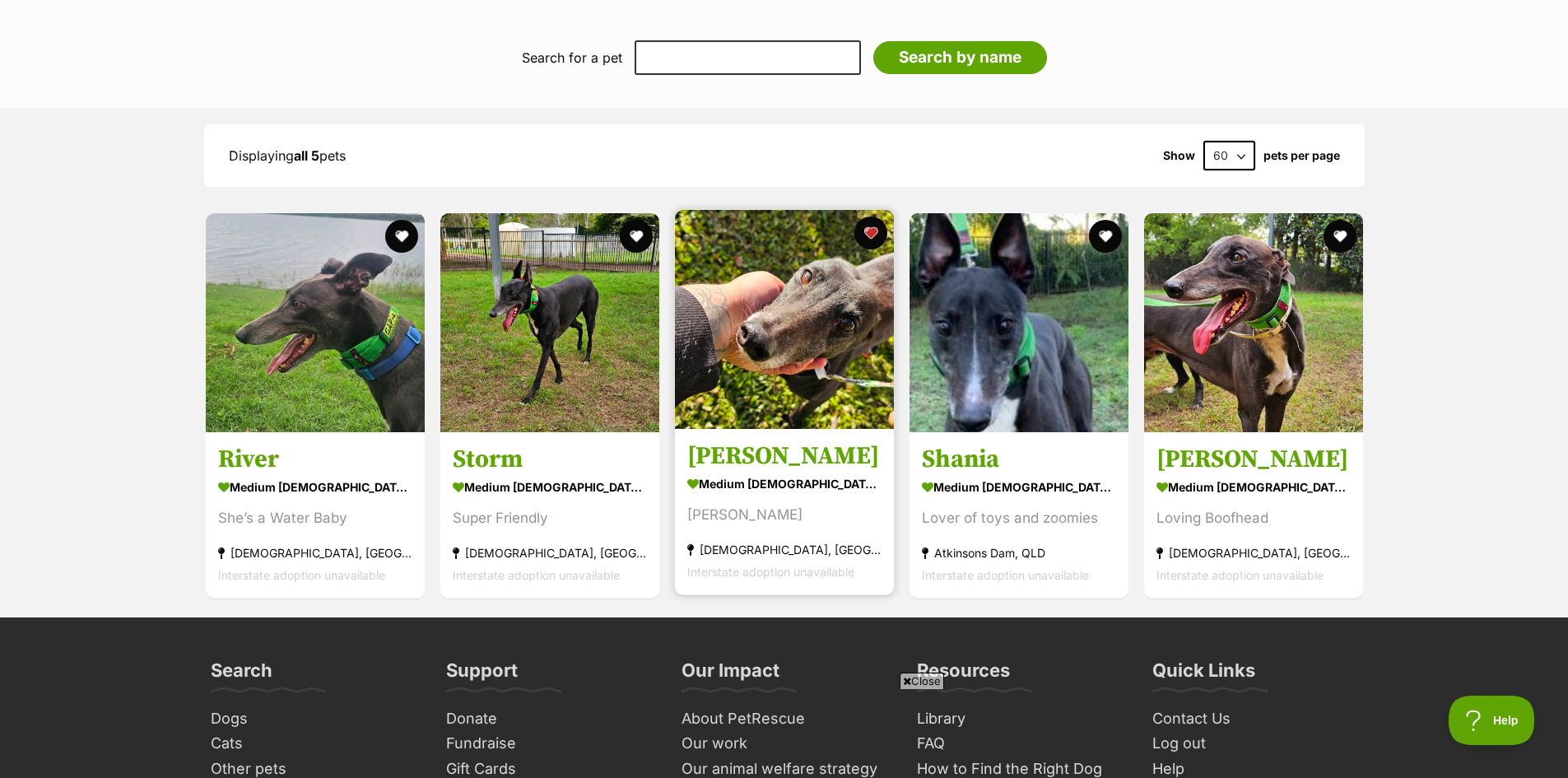
click at [792, 492] on section "medium female Dog Little Lottie Churchable, QLD Interstate adoption unavailable" at bounding box center [784, 527] width 194 height 111
